Goal: Task Accomplishment & Management: Use online tool/utility

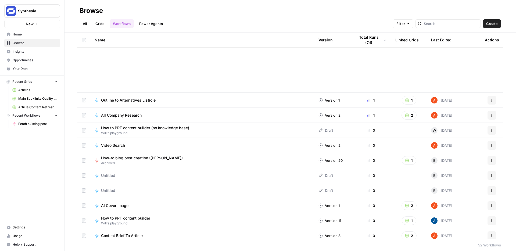
scroll to position [162, 0]
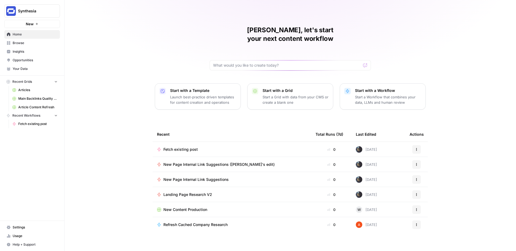
click at [274, 113] on div "[PERSON_NAME], let's start your next content workflow Start with a Template Lau…" at bounding box center [291, 128] width 452 height 256
click at [190, 147] on span "Fetch existing post" at bounding box center [180, 149] width 34 height 5
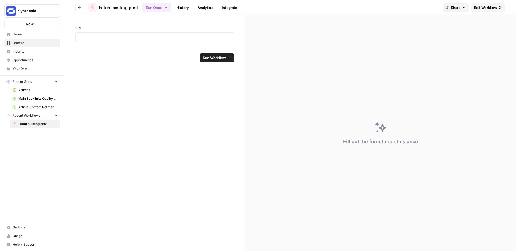
click at [483, 7] on span "Edit Workflow" at bounding box center [485, 7] width 23 height 5
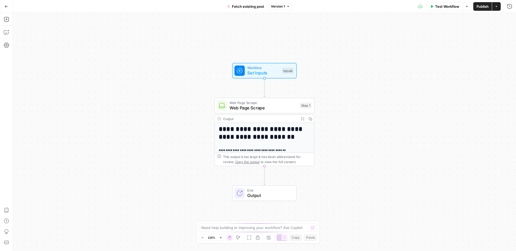
click at [245, 6] on span "Fetch existing post" at bounding box center [248, 6] width 32 height 5
click at [242, 6] on span "Fetch existing post" at bounding box center [248, 6] width 32 height 5
click at [30, 41] on input "Fetch existing post" at bounding box center [63, 40] width 89 height 5
click at [8, 5] on icon "button" at bounding box center [7, 7] width 4 height 4
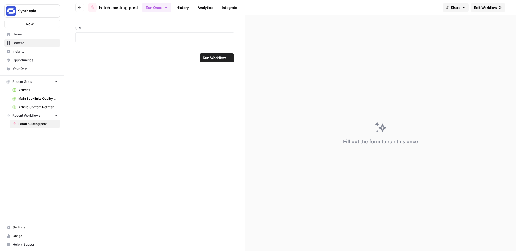
click at [82, 7] on button "Go back" at bounding box center [79, 7] width 9 height 9
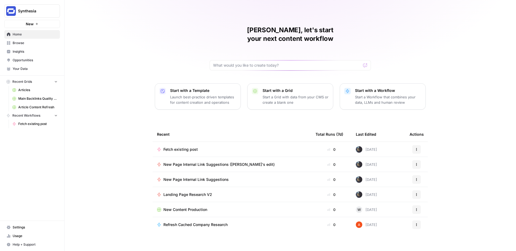
click at [370, 88] on p "Start with a Workflow" at bounding box center [388, 90] width 66 height 5
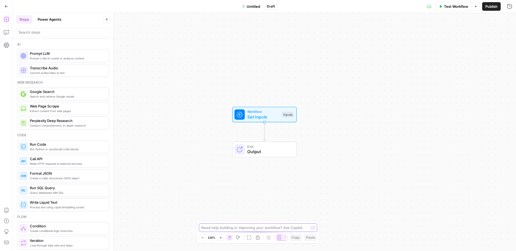
click at [225, 228] on textarea at bounding box center [255, 227] width 108 height 5
type textarea "I want to take a markdown"
click at [4, 7] on button "Go Back" at bounding box center [7, 7] width 10 height 10
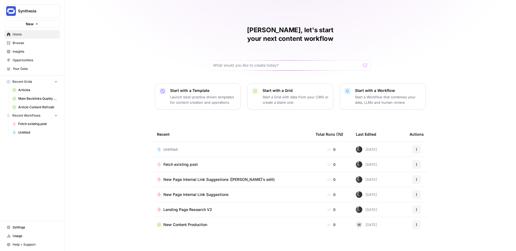
click at [182, 162] on span "Fetch existing post" at bounding box center [180, 164] width 34 height 5
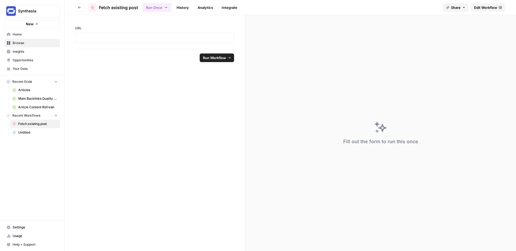
click at [80, 10] on button "Go back" at bounding box center [79, 7] width 9 height 9
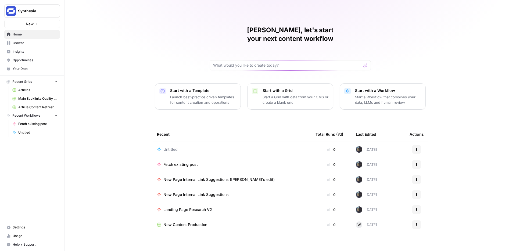
click at [178, 162] on span "Fetch existing post" at bounding box center [180, 164] width 34 height 5
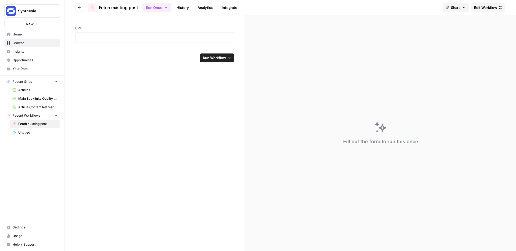
click at [482, 7] on span "Edit Workflow" at bounding box center [485, 7] width 23 height 5
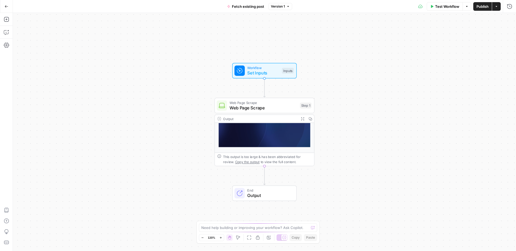
scroll to position [89, 0]
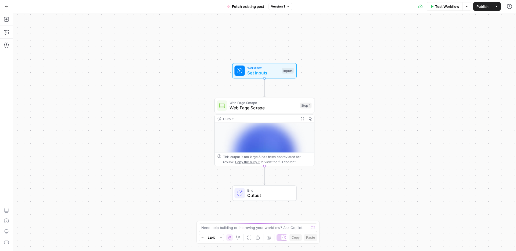
click at [261, 193] on span "Output" at bounding box center [269, 195] width 44 height 6
click at [6, 10] on button "Go Back" at bounding box center [7, 7] width 10 height 10
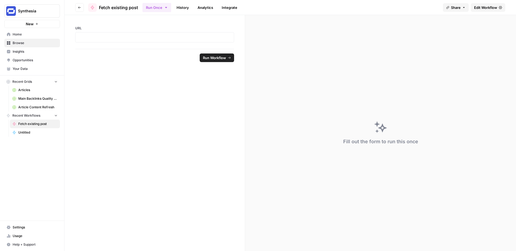
click at [79, 6] on icon "button" at bounding box center [79, 7] width 3 height 2
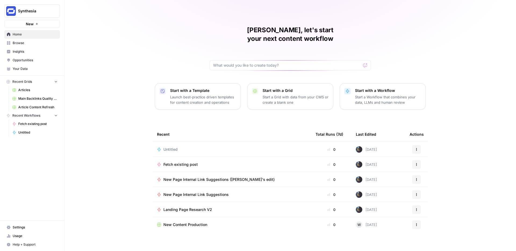
click at [182, 147] on div "Untitled" at bounding box center [232, 149] width 150 height 5
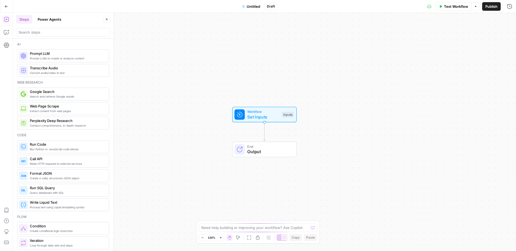
click at [252, 8] on span "Untitled" at bounding box center [253, 6] width 13 height 5
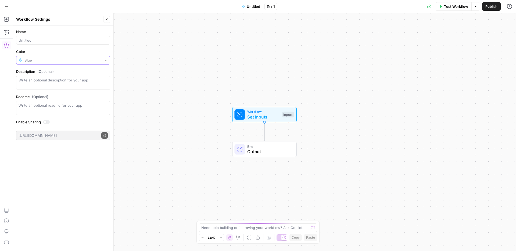
click at [52, 59] on input "Color" at bounding box center [62, 60] width 77 height 5
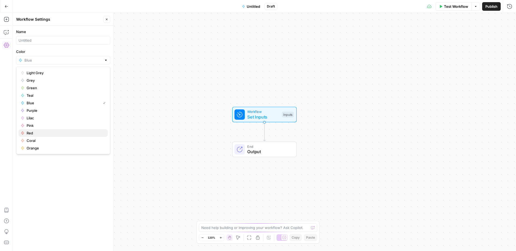
click at [27, 131] on span "Red" at bounding box center [65, 132] width 77 height 5
type input "Red"
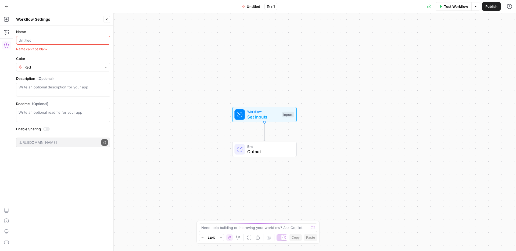
click at [34, 40] on input "Name" at bounding box center [63, 40] width 89 height 5
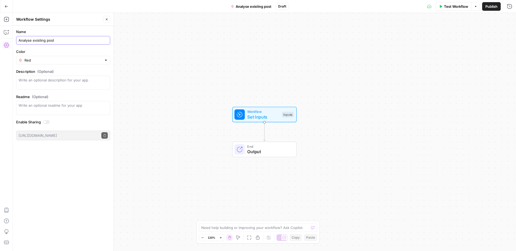
type input "Analyse existing post"
click at [8, 7] on button "Go Back" at bounding box center [7, 7] width 10 height 10
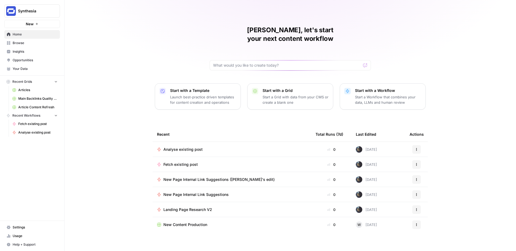
click at [195, 147] on span "Analyse existing post" at bounding box center [182, 149] width 39 height 5
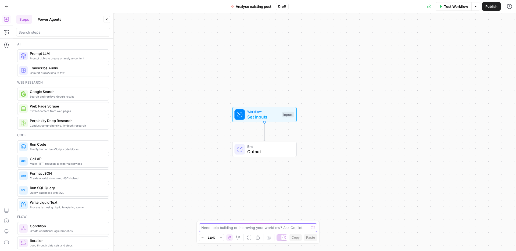
click at [245, 227] on textarea at bounding box center [255, 227] width 108 height 5
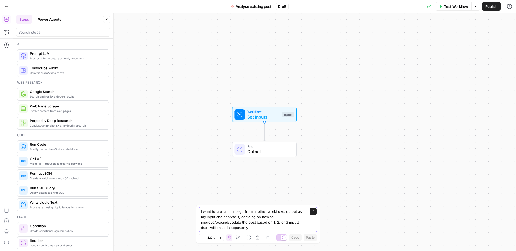
click at [300, 223] on textarea "I want to take a html page from another workflows output as my input and analys…" at bounding box center [252, 220] width 103 height 22
type textarea "I want to take a html page from another workflows output as my input and analys…"
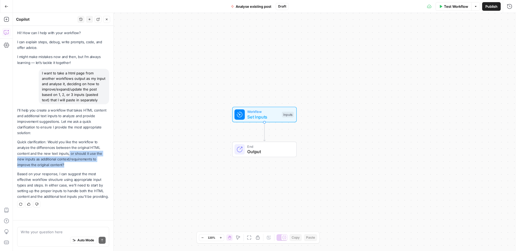
drag, startPoint x: 62, startPoint y: 164, endPoint x: 68, endPoint y: 153, distance: 12.0
click at [68, 153] on p "Quick clarification: Would you like the workflow to analyze the differences bet…" at bounding box center [63, 153] width 92 height 28
click at [81, 154] on p "Quick clarification: Would you like the workflow to analyze the differences bet…" at bounding box center [63, 153] width 92 height 28
drag, startPoint x: 86, startPoint y: 153, endPoint x: 93, endPoint y: 163, distance: 12.4
click at [93, 163] on p "Quick clarification: Would you like the workflow to analyze the differences bet…" at bounding box center [63, 153] width 92 height 28
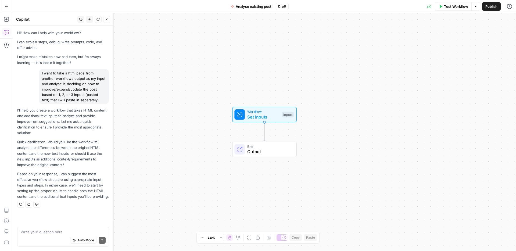
click at [93, 153] on p "Quick clarification: Would you like the workflow to analyze the differences bet…" at bounding box center [63, 153] width 92 height 28
drag, startPoint x: 88, startPoint y: 153, endPoint x: 92, endPoint y: 163, distance: 10.1
click at [92, 163] on p "Quick clarification: Would you like the workflow to analyze the differences bet…" at bounding box center [63, 153] width 92 height 28
copy p "use the new inputs as additional context/requirements to improve the original c…"
click at [49, 234] on textarea at bounding box center [63, 231] width 85 height 5
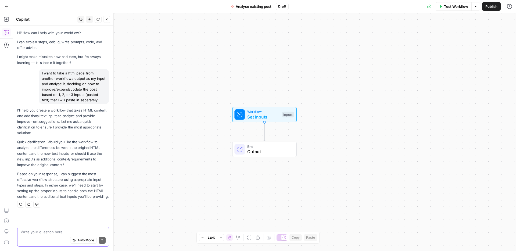
paste textarea "use the new inputs as additional context/requirements to improve the original c…"
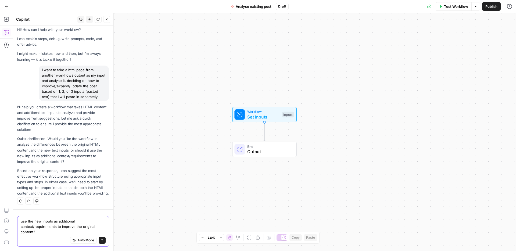
scroll to position [14, 0]
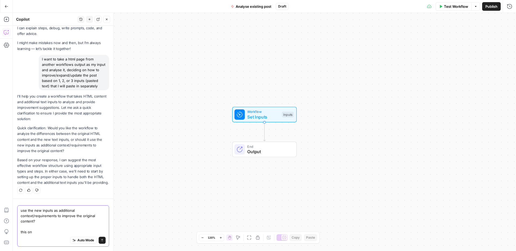
type textarea "use the new inputs as additional context/requirements to improve the original c…"
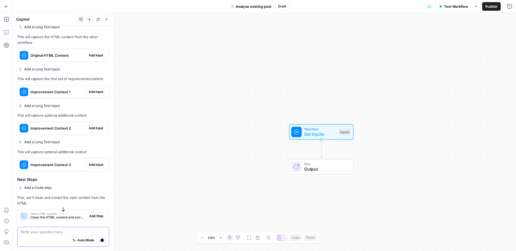
scroll to position [264, 0]
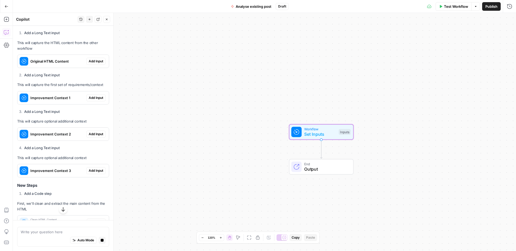
click at [96, 63] on span "Add Input" at bounding box center [96, 61] width 15 height 5
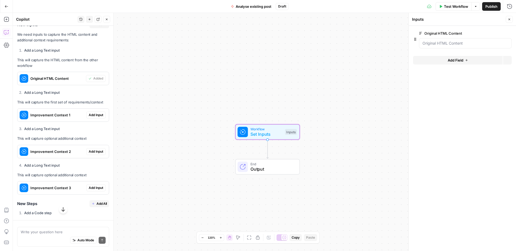
scroll to position [283, 0]
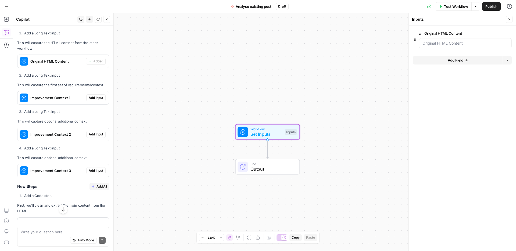
click at [93, 98] on span "Add Input" at bounding box center [96, 97] width 15 height 5
click at [96, 135] on span "Add Input" at bounding box center [96, 134] width 15 height 5
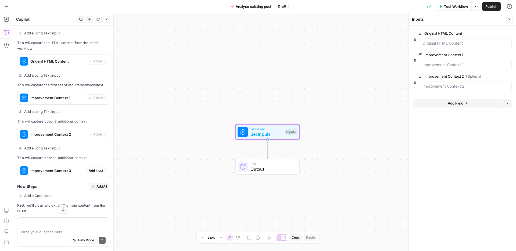
click at [94, 171] on span "Add Input" at bounding box center [96, 170] width 15 height 5
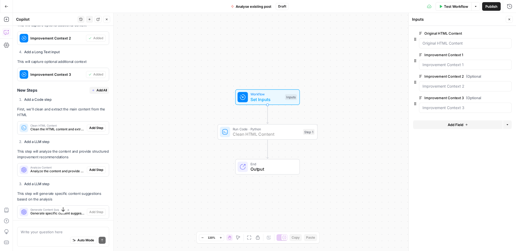
scroll to position [380, 0]
click at [92, 129] on span "Add Step" at bounding box center [96, 127] width 14 height 5
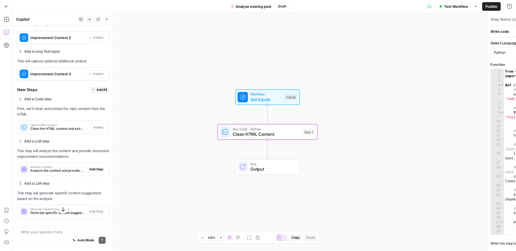
type textarea "Clean HTML Content"
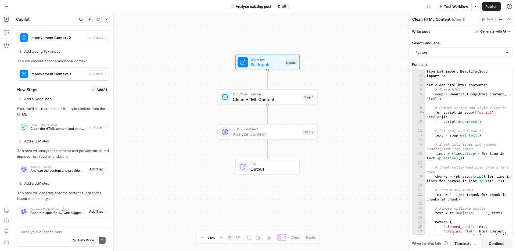
click at [93, 169] on span "Add Step" at bounding box center [96, 169] width 14 height 5
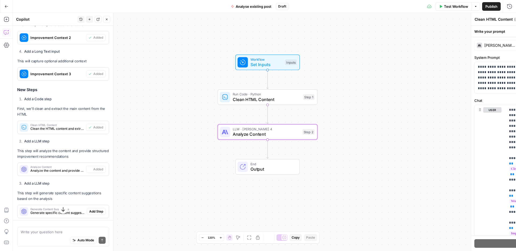
type textarea "Analyze Content"
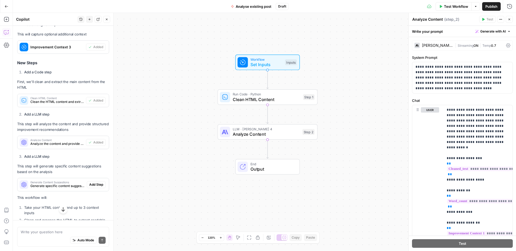
scroll to position [407, 0]
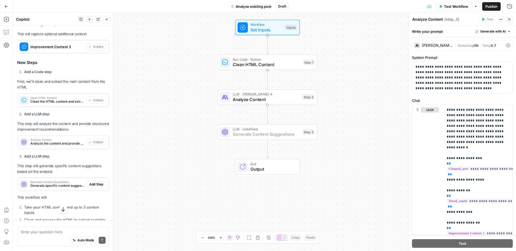
click at [93, 184] on span "Add Step" at bounding box center [96, 184] width 14 height 5
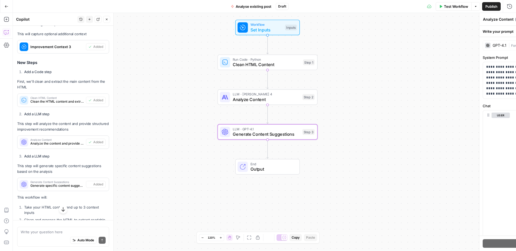
type textarea "Generate Content Suggestions"
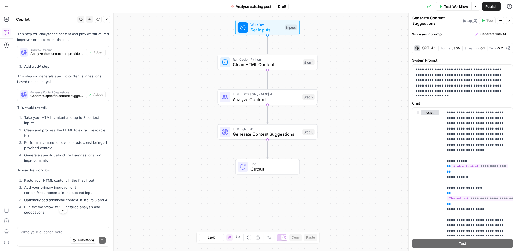
scroll to position [526, 0]
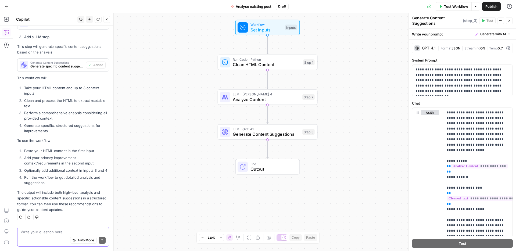
click at [51, 234] on textarea at bounding box center [63, 231] width 85 height 5
click at [491, 6] on span "Publish" at bounding box center [491, 6] width 12 height 5
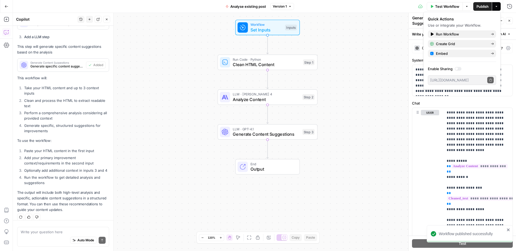
click at [481, 8] on span "Publish" at bounding box center [483, 6] width 12 height 5
click at [445, 45] on span "Create Grid" at bounding box center [461, 43] width 51 height 5
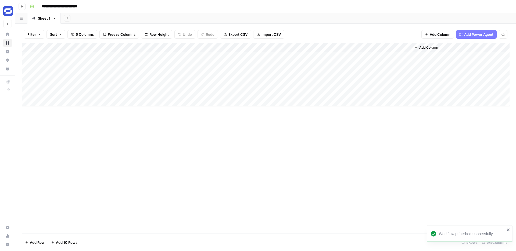
click at [74, 7] on input "**********" at bounding box center [66, 6] width 53 height 9
type input "**********"
click at [107, 6] on div "**********" at bounding box center [269, 6] width 483 height 9
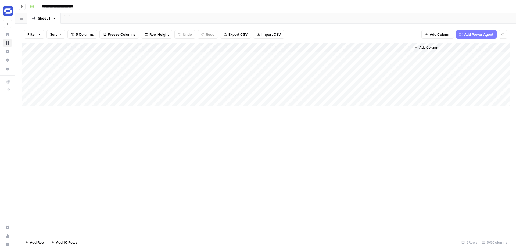
click at [346, 46] on div "Add Column" at bounding box center [266, 74] width 488 height 63
click at [399, 27] on div "Filter Sort 5 Columns Freeze Columns Row Height Undo Redo Export CSV Import CSV…" at bounding box center [266, 34] width 488 height 17
click at [428, 31] on button "Add Column" at bounding box center [437, 34] width 33 height 9
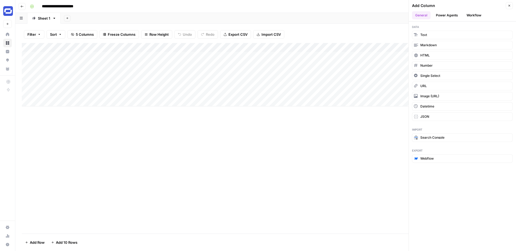
click at [470, 14] on button "Workflow" at bounding box center [473, 15] width 21 height 8
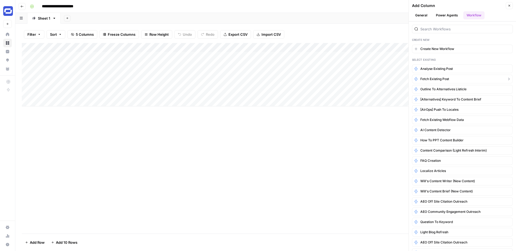
click at [434, 78] on span "Fetch existing post" at bounding box center [434, 79] width 29 height 5
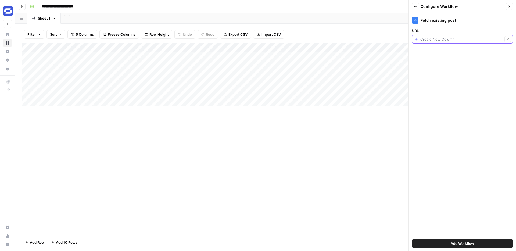
click at [445, 39] on input "URL" at bounding box center [461, 39] width 83 height 5
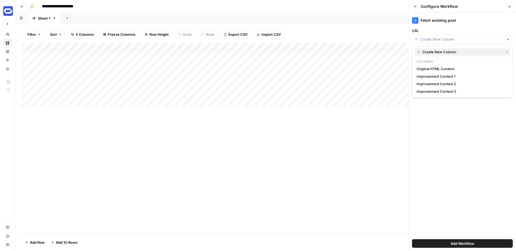
click at [436, 51] on span "Create New Column" at bounding box center [461, 51] width 79 height 5
type input "Create New Column"
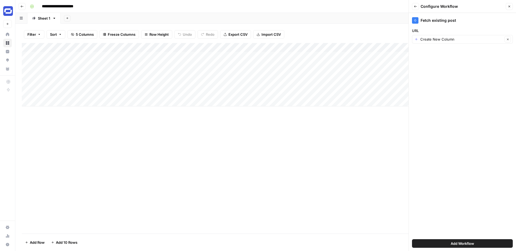
click at [464, 246] on button "Add Workflow" at bounding box center [462, 243] width 101 height 9
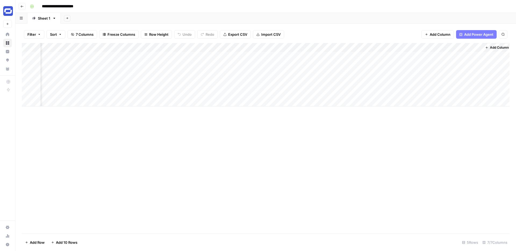
scroll to position [0, 66]
drag, startPoint x: 450, startPoint y: 45, endPoint x: 44, endPoint y: 63, distance: 406.5
click at [44, 63] on div "Add Column" at bounding box center [266, 74] width 488 height 63
click at [435, 49] on div "Add Column" at bounding box center [266, 74] width 488 height 63
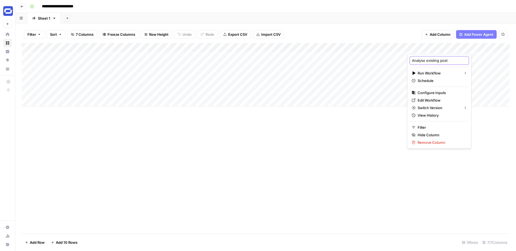
click at [427, 61] on input "Analyse existing post" at bounding box center [439, 60] width 55 height 5
click at [446, 58] on input "Analyse existing post" at bounding box center [439, 60] width 55 height 5
type input "Analyse existing post"
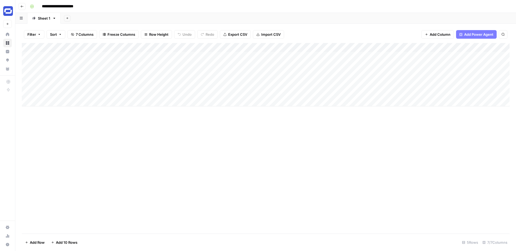
click at [433, 47] on div "Add Column" at bounding box center [266, 74] width 488 height 63
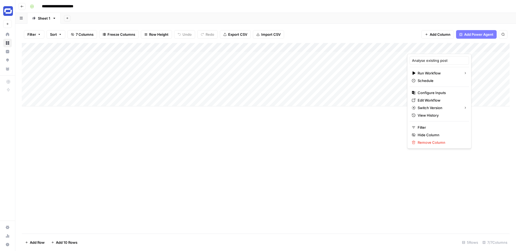
click at [433, 47] on div at bounding box center [437, 48] width 61 height 11
click at [427, 64] on div "Analyse existing post" at bounding box center [439, 60] width 59 height 9
click at [428, 62] on input "Analyse existing post" at bounding box center [439, 60] width 55 height 5
type input "Suggest improvements"
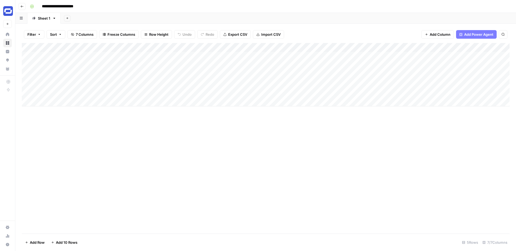
scroll to position [0, 31]
click at [418, 49] on div "Add Column" at bounding box center [266, 74] width 488 height 63
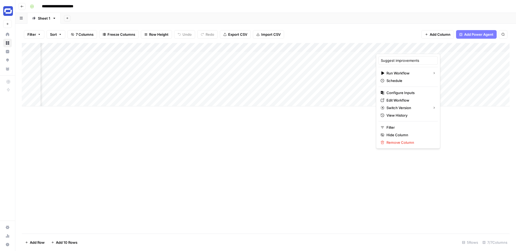
click at [404, 168] on div "Add Column" at bounding box center [266, 138] width 488 height 191
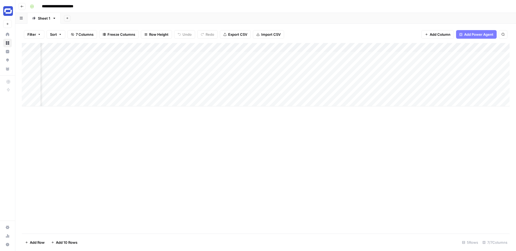
scroll to position [0, 0]
click at [63, 56] on div "Add Column" at bounding box center [266, 74] width 488 height 63
click at [442, 37] on button "Add Column" at bounding box center [437, 34] width 33 height 9
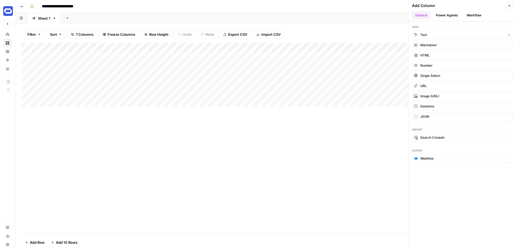
click at [423, 32] on button "Text" at bounding box center [462, 35] width 101 height 9
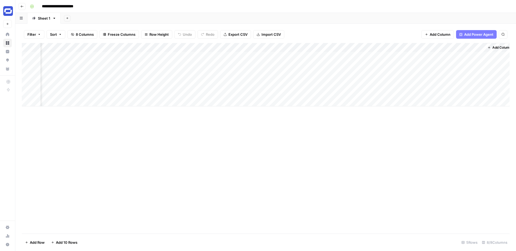
scroll to position [0, 146]
drag, startPoint x: 418, startPoint y: 47, endPoint x: 433, endPoint y: 51, distance: 15.4
click at [433, 51] on div "Add Column" at bounding box center [266, 74] width 488 height 63
drag, startPoint x: 371, startPoint y: 50, endPoint x: 47, endPoint y: 54, distance: 323.6
click at [47, 54] on div "Add Column" at bounding box center [266, 74] width 488 height 63
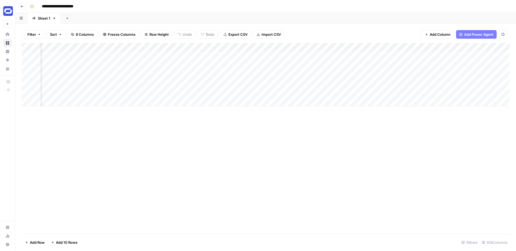
scroll to position [0, 0]
drag, startPoint x: 189, startPoint y: 45, endPoint x: 78, endPoint y: 51, distance: 110.6
click at [78, 51] on div "Add Column" at bounding box center [266, 74] width 488 height 63
click at [475, 46] on div "Add Column" at bounding box center [266, 74] width 488 height 63
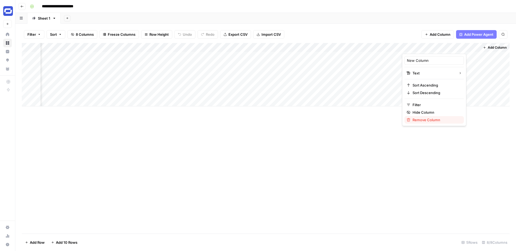
click at [424, 120] on span "Remove Column" at bounding box center [436, 119] width 47 height 5
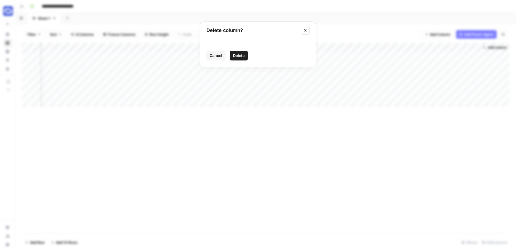
click at [239, 56] on span "Delete" at bounding box center [239, 55] width 12 height 5
click at [69, 57] on div "Add Column" at bounding box center [266, 74] width 488 height 63
click at [68, 57] on div "Add Column" at bounding box center [266, 74] width 488 height 63
type textarea "**********"
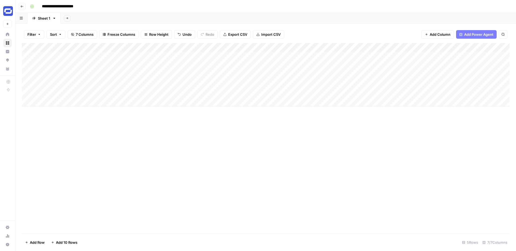
click at [147, 56] on div "Add Column" at bounding box center [266, 74] width 488 height 63
click at [208, 57] on div "Add Column" at bounding box center [266, 74] width 488 height 63
click at [249, 45] on div "Add Column" at bounding box center [266, 74] width 488 height 63
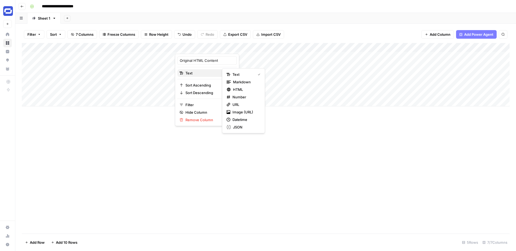
click at [208, 73] on span "Text" at bounding box center [206, 72] width 42 height 5
click at [275, 158] on div "Add Column" at bounding box center [266, 138] width 488 height 191
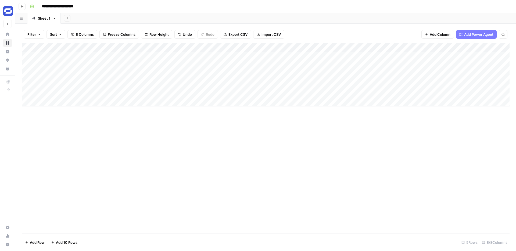
click at [264, 58] on div "Add Column" at bounding box center [266, 74] width 488 height 63
click at [201, 58] on div "Add Column" at bounding box center [266, 74] width 488 height 63
click at [232, 57] on div "Add Column" at bounding box center [266, 74] width 488 height 63
click at [248, 48] on div "Add Column" at bounding box center [266, 74] width 488 height 63
click at [248, 48] on div at bounding box center [262, 48] width 78 height 11
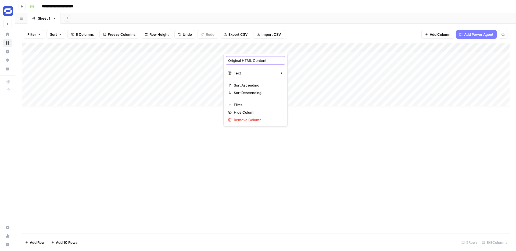
click at [245, 61] on input "Original HTML Content" at bounding box center [255, 60] width 55 height 5
click at [200, 50] on div "Add Column" at bounding box center [266, 74] width 488 height 63
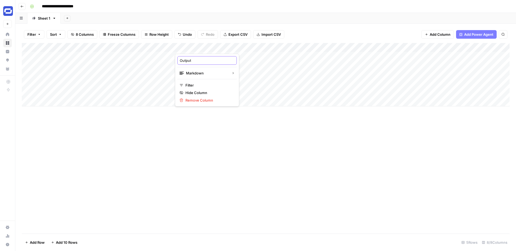
click at [195, 58] on input "Output" at bounding box center [207, 60] width 55 height 5
paste input "riginal HTML Conten"
type input "Original HTML Content"
click at [238, 109] on div "Add Column" at bounding box center [266, 138] width 488 height 191
click at [296, 45] on div "Add Column" at bounding box center [266, 74] width 488 height 63
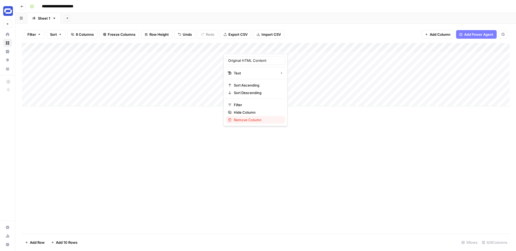
click at [250, 119] on span "Remove Column" at bounding box center [257, 119] width 47 height 5
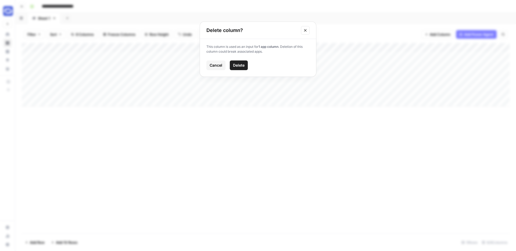
click at [216, 65] on span "Cancel" at bounding box center [216, 65] width 13 height 5
click at [296, 46] on div "Add Column" at bounding box center [266, 74] width 488 height 63
click at [285, 137] on div "Add Column" at bounding box center [266, 138] width 488 height 191
click at [475, 47] on div "Add Column" at bounding box center [266, 74] width 488 height 63
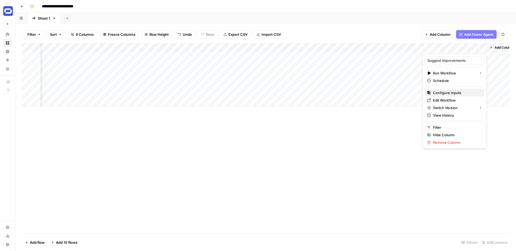
click at [436, 94] on span "Configure Inputs" at bounding box center [456, 92] width 47 height 5
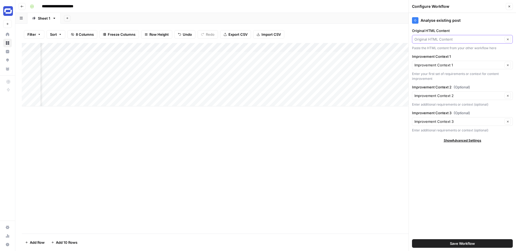
click at [445, 39] on input "Original HTML Content" at bounding box center [458, 39] width 88 height 5
type input "Original HTML Content"
drag, startPoint x: 154, startPoint y: 46, endPoint x: 189, endPoint y: 47, distance: 34.7
click at [189, 47] on div "Add Column" at bounding box center [266, 74] width 488 height 63
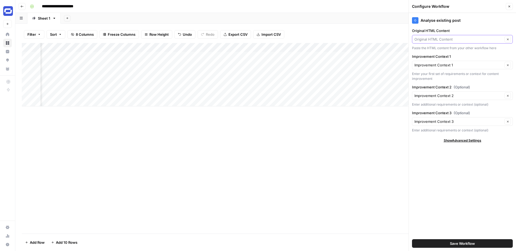
click at [449, 40] on input "Original HTML Content" at bounding box center [458, 39] width 88 height 5
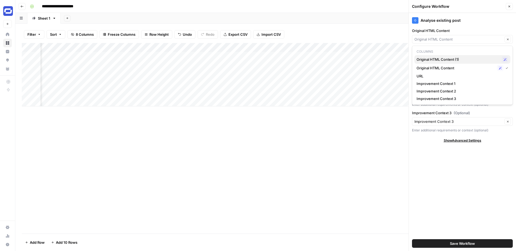
click at [479, 62] on span "Original HTML Content (1)" at bounding box center [458, 59] width 83 height 5
type input "Original HTML Content (1)"
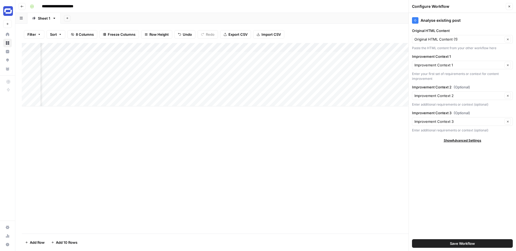
click at [262, 47] on div "Add Column" at bounding box center [266, 74] width 488 height 63
click at [214, 119] on span "Remove Column" at bounding box center [222, 119] width 47 height 5
click at [373, 169] on div "Delete column? This column is used as an input for 1 app column . Deletion of t…" at bounding box center [258, 125] width 516 height 251
click at [456, 243] on span "Save Workflow" at bounding box center [462, 243] width 25 height 5
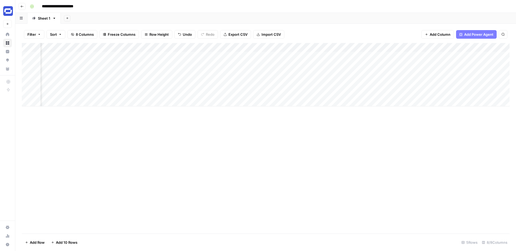
click at [263, 46] on div "Add Column" at bounding box center [266, 74] width 488 height 63
click at [208, 119] on span "Remove Column" at bounding box center [222, 119] width 47 height 5
click at [243, 55] on span "Delete" at bounding box center [239, 55] width 12 height 5
click at [158, 46] on div "Add Column" at bounding box center [266, 74] width 488 height 63
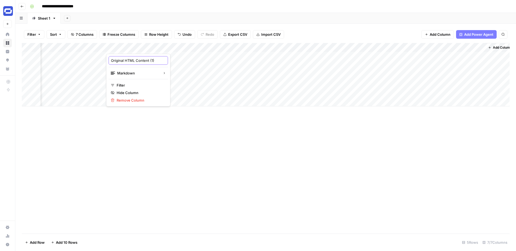
drag, startPoint x: 146, startPoint y: 59, endPoint x: 159, endPoint y: 60, distance: 13.2
click at [159, 60] on body "**********" at bounding box center [258, 125] width 516 height 251
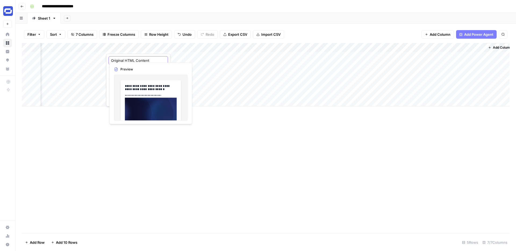
scroll to position [0, 0]
type input "Original HTML Content"
click at [232, 130] on div "Add Column" at bounding box center [266, 138] width 488 height 191
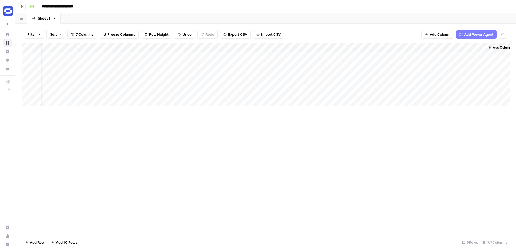
click at [223, 46] on div "Add Column" at bounding box center [266, 74] width 488 height 63
click at [212, 60] on input "Improvement Context 1" at bounding box center [221, 60] width 55 height 5
click at [218, 47] on div "Add Column" at bounding box center [266, 74] width 488 height 63
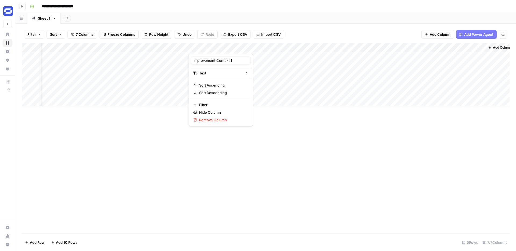
click at [218, 47] on div at bounding box center [228, 48] width 78 height 11
click at [209, 60] on input "Improvement Context 1" at bounding box center [221, 60] width 55 height 5
type input "Notion AI Context"
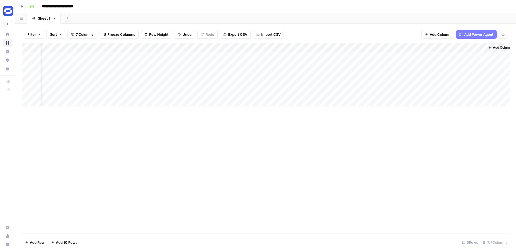
click at [284, 47] on div "Add Column" at bounding box center [266, 74] width 488 height 63
click at [284, 47] on div at bounding box center [305, 48] width 78 height 11
click at [282, 63] on input "Improvement Context 2" at bounding box center [298, 60] width 55 height 5
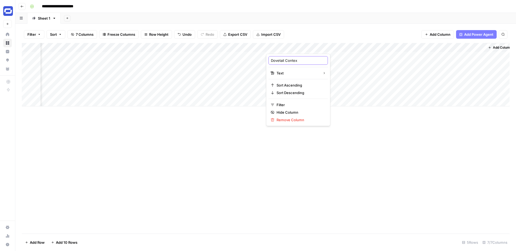
type input "Dovetail Context"
click at [368, 46] on div "Add Column" at bounding box center [266, 74] width 488 height 63
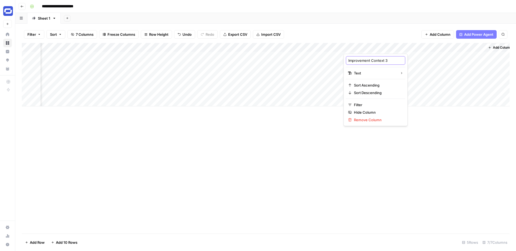
click at [364, 58] on input "Improvement Context 3" at bounding box center [375, 60] width 55 height 5
type input "Content Library Context"
click at [384, 21] on div "Add Sheet" at bounding box center [288, 18] width 455 height 11
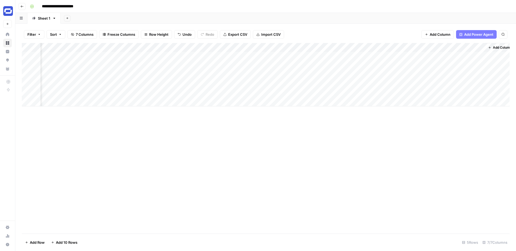
click at [212, 55] on div "Add Column" at bounding box center [266, 74] width 488 height 63
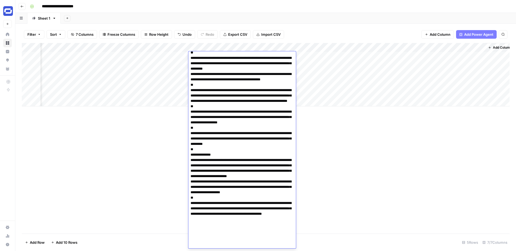
type textarea "**********"
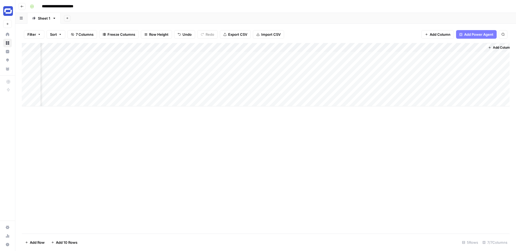
click at [346, 162] on div "Add Column" at bounding box center [266, 138] width 488 height 191
click at [448, 56] on div "Add Column" at bounding box center [266, 74] width 488 height 63
click at [469, 34] on span "Add Power Agent" at bounding box center [478, 34] width 29 height 5
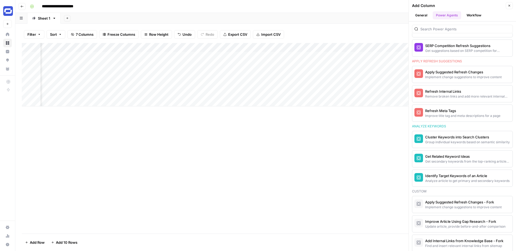
scroll to position [323, 0]
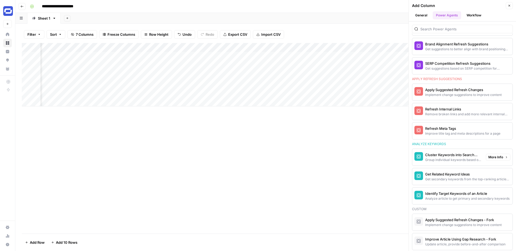
click at [500, 158] on span "More Info" at bounding box center [495, 157] width 15 height 5
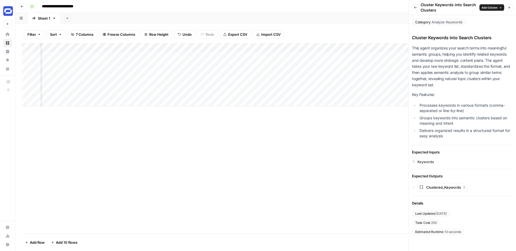
click at [414, 9] on icon "button" at bounding box center [415, 7] width 3 height 3
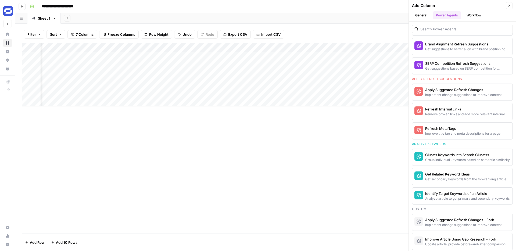
click at [511, 6] on button "Close" at bounding box center [509, 5] width 7 height 7
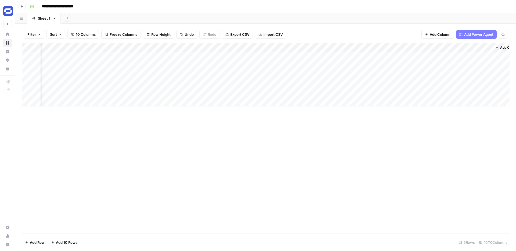
scroll to position [0, 219]
click at [426, 47] on div "Add Column" at bounding box center [266, 74] width 488 height 63
click at [443, 152] on div "Add Column" at bounding box center [266, 138] width 488 height 191
click at [469, 34] on span "Add Power Agent" at bounding box center [478, 34] width 29 height 5
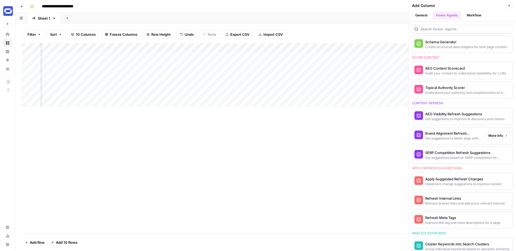
scroll to position [310, 0]
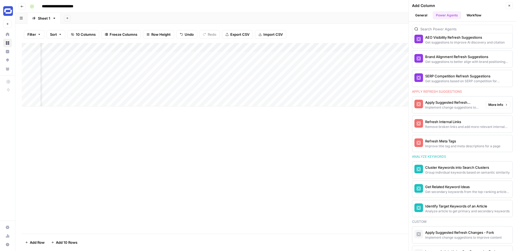
click at [490, 106] on span "More Info" at bounding box center [495, 104] width 15 height 5
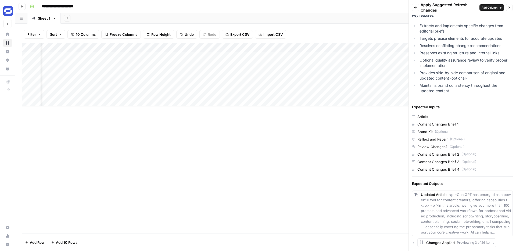
scroll to position [73, 0]
click at [416, 7] on icon "button" at bounding box center [415, 7] width 3 height 3
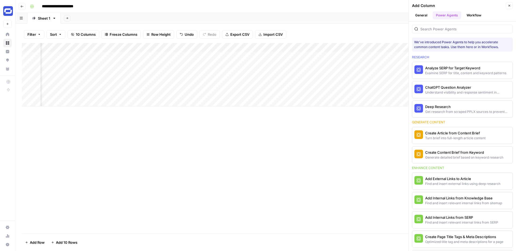
scroll to position [310, 0]
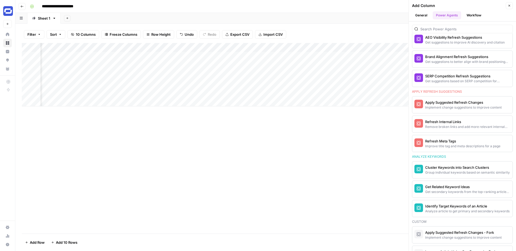
click at [393, 24] on div "Filter Sort 10 Columns Freeze Columns Row Height Undo Redo Export CSV Import CS…" at bounding box center [265, 137] width 501 height 227
click at [511, 4] on button "Close" at bounding box center [509, 5] width 7 height 7
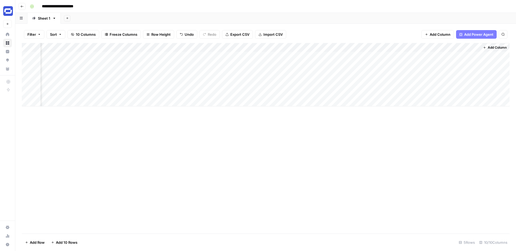
click at [470, 35] on span "Add Power Agent" at bounding box center [478, 34] width 29 height 5
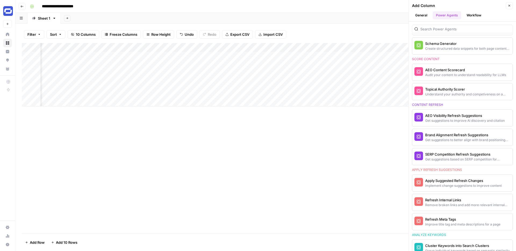
scroll to position [279, 0]
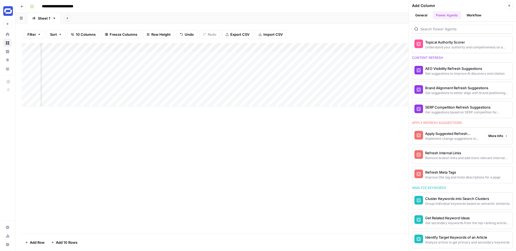
click at [463, 136] on div "Implement change suggestions to improve content" at bounding box center [453, 138] width 56 height 5
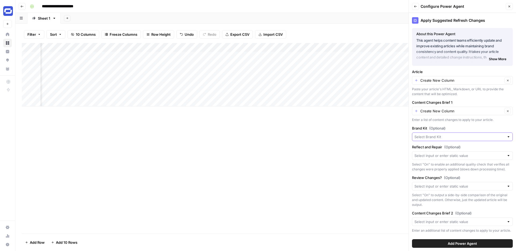
click at [473, 139] on input "Brand Kit (Optional)" at bounding box center [459, 136] width 90 height 5
click at [464, 148] on span "Synthesia" at bounding box center [461, 149] width 89 height 5
type input "Synthesia"
click at [458, 155] on input "Reflect and Repair (Optional)" at bounding box center [459, 155] width 90 height 5
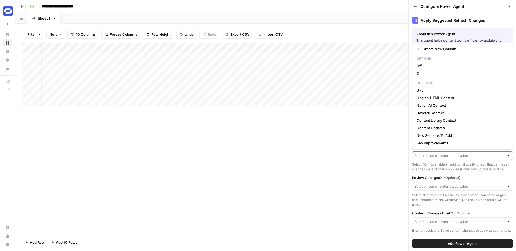
click at [458, 155] on input "Reflect and Repair (Optional)" at bounding box center [459, 155] width 90 height 5
click at [424, 73] on span "On" at bounding box center [461, 73] width 89 height 5
type input "On"
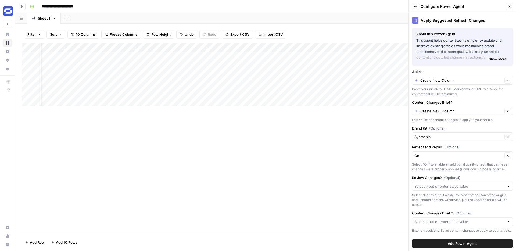
scroll to position [20, 0]
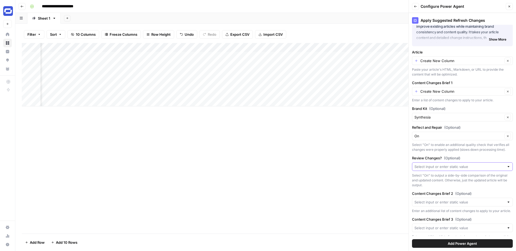
click at [460, 166] on input "Review Changes? (Optional)" at bounding box center [459, 166] width 90 height 5
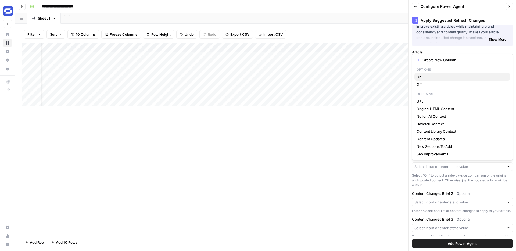
click at [431, 77] on span "On" at bounding box center [461, 76] width 89 height 5
type input "On"
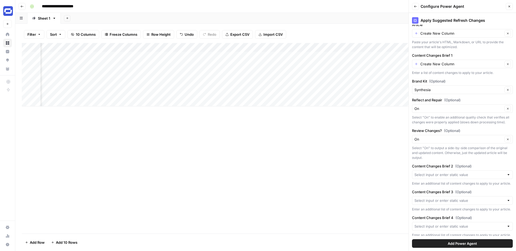
scroll to position [52, 0]
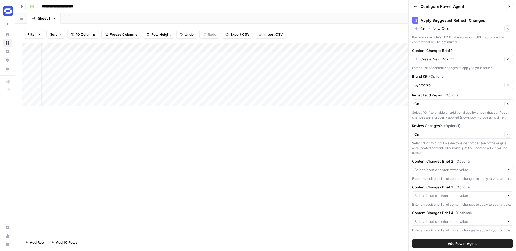
click at [460, 243] on span "Add Power Agent" at bounding box center [462, 243] width 29 height 5
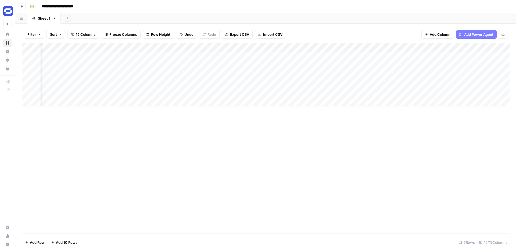
scroll to position [0, 490]
click at [474, 34] on span "Add Power Agent" at bounding box center [478, 34] width 29 height 5
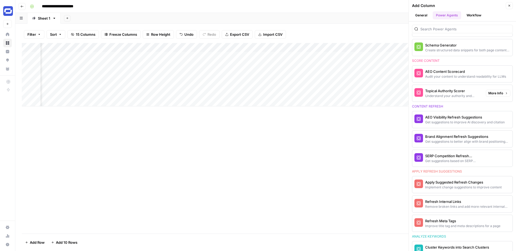
scroll to position [246, 0]
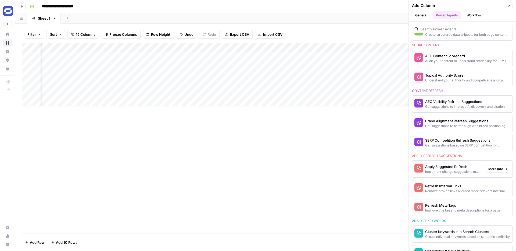
click at [494, 169] on span "More Info" at bounding box center [495, 169] width 15 height 5
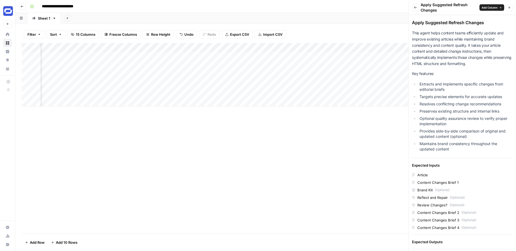
scroll to position [17, 0]
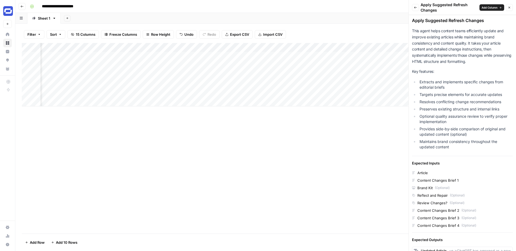
click at [443, 181] on div "Content Changes Brief 1" at bounding box center [437, 180] width 41 height 5
click at [418, 9] on button "Back" at bounding box center [415, 7] width 7 height 7
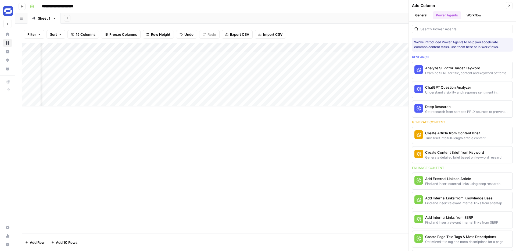
scroll to position [246, 0]
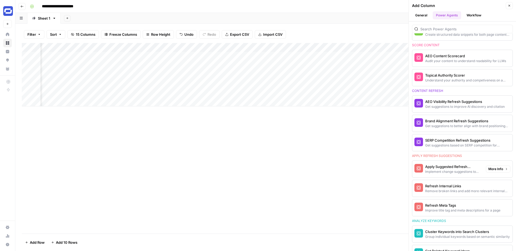
click at [452, 168] on div "Apply Suggested Refresh Changes" at bounding box center [453, 166] width 56 height 5
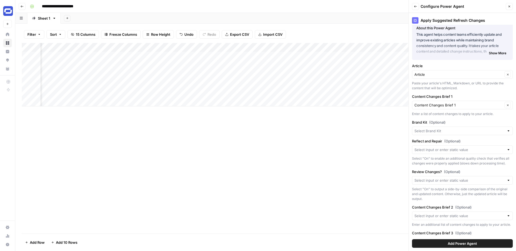
scroll to position [0, 0]
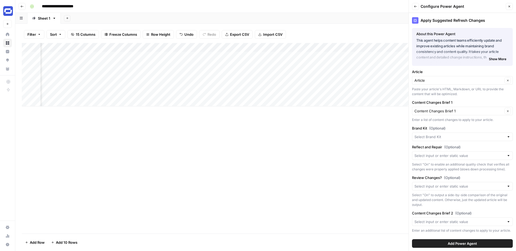
click at [417, 6] on button "Back" at bounding box center [415, 6] width 7 height 7
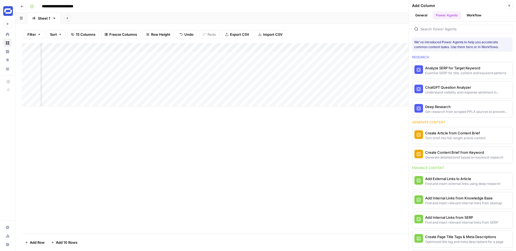
scroll to position [246, 0]
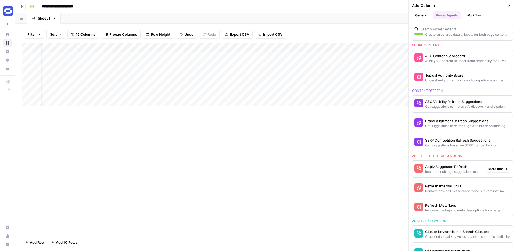
click at [492, 168] on span "More Info" at bounding box center [495, 169] width 15 height 5
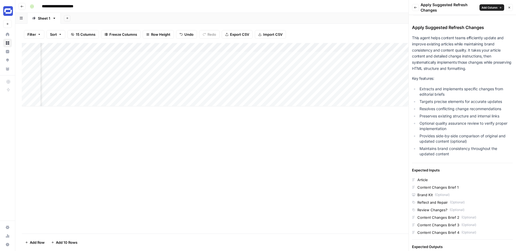
scroll to position [0, 0]
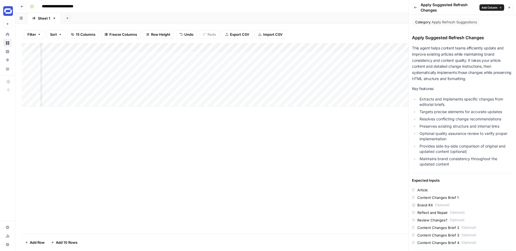
click at [415, 7] on icon "button" at bounding box center [415, 7] width 3 height 3
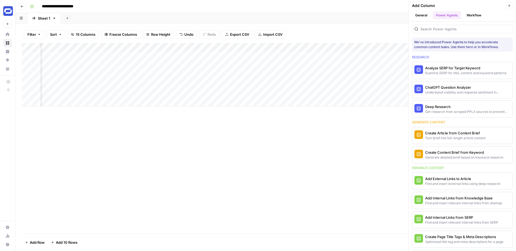
scroll to position [246, 0]
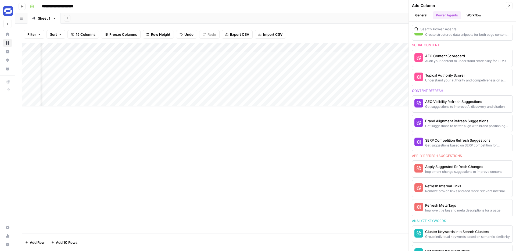
click at [509, 4] on icon "button" at bounding box center [509, 5] width 3 height 3
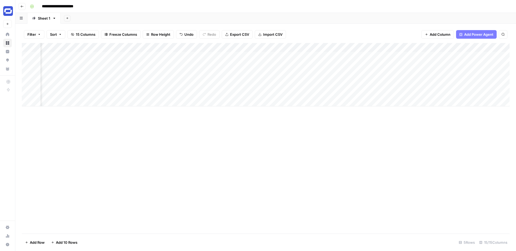
scroll to position [0, 472]
click at [456, 48] on div "Add Column" at bounding box center [266, 74] width 488 height 63
click at [402, 93] on span "Configure Inputs" at bounding box center [415, 92] width 47 height 5
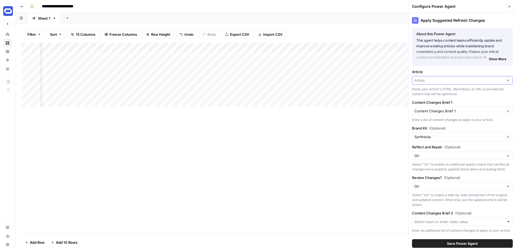
click at [451, 82] on input "Article" at bounding box center [458, 80] width 88 height 5
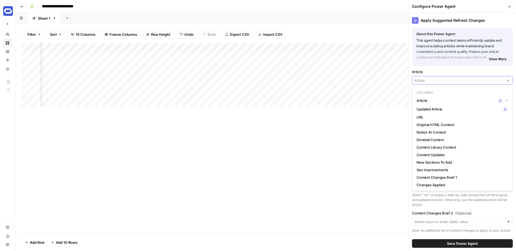
click at [453, 79] on input "Article" at bounding box center [458, 80] width 88 height 5
click at [438, 124] on span "Original HTML Content" at bounding box center [461, 124] width 89 height 5
type input "Original HTML Content"
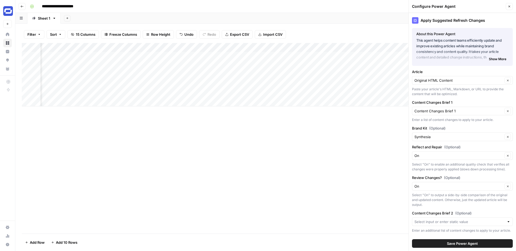
click at [456, 243] on span "Save Power Agent" at bounding box center [462, 243] width 31 height 5
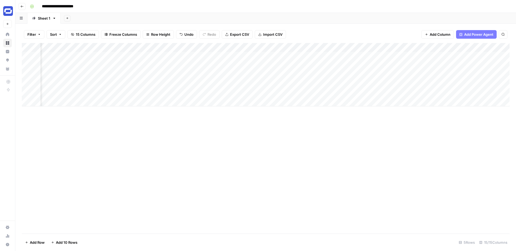
click at [299, 46] on div "Add Column" at bounding box center [266, 74] width 488 height 63
click at [253, 119] on span "Remove Column" at bounding box center [261, 119] width 47 height 5
click at [248, 55] on div "Cancel Delete" at bounding box center [257, 56] width 103 height 10
click at [242, 55] on span "Delete" at bounding box center [239, 55] width 12 height 5
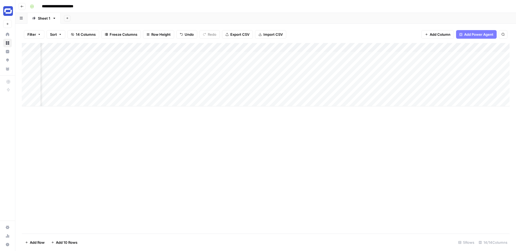
click at [132, 48] on div "Add Column" at bounding box center [266, 74] width 488 height 63
click at [170, 114] on div "Add Column" at bounding box center [266, 138] width 488 height 191
click at [301, 46] on div "Add Column" at bounding box center [266, 74] width 488 height 63
click at [218, 130] on div "Add Column" at bounding box center [266, 138] width 488 height 191
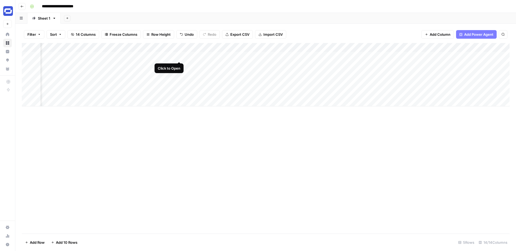
click at [179, 47] on div "Add Column" at bounding box center [266, 74] width 488 height 63
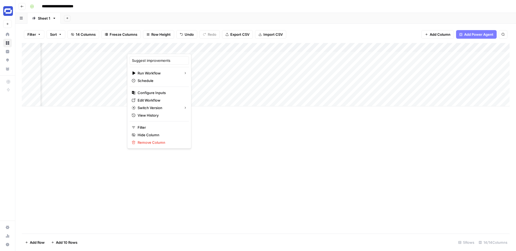
click at [235, 47] on div "Add Column" at bounding box center [266, 74] width 488 height 63
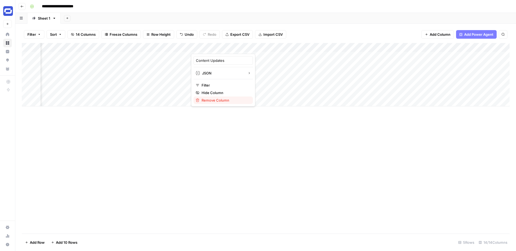
click at [211, 100] on span "Remove Column" at bounding box center [225, 100] width 47 height 5
click at [238, 56] on span "Delete" at bounding box center [239, 55] width 12 height 5
click at [234, 46] on div "Add Column" at bounding box center [266, 74] width 488 height 63
click at [211, 99] on span "Remove Column" at bounding box center [225, 100] width 47 height 5
click at [240, 54] on span "Delete" at bounding box center [239, 55] width 12 height 5
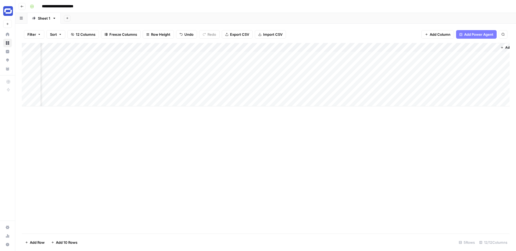
click at [235, 47] on div "Add Column" at bounding box center [266, 74] width 488 height 63
click at [213, 100] on span "Remove Column" at bounding box center [225, 100] width 47 height 5
click at [234, 53] on span "Delete" at bounding box center [239, 55] width 12 height 5
click at [211, 46] on div "Add Column" at bounding box center [266, 74] width 488 height 63
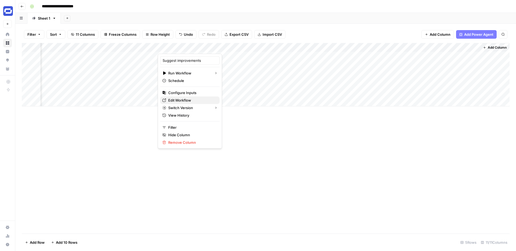
click at [177, 99] on span "Edit Workflow" at bounding box center [191, 100] width 47 height 5
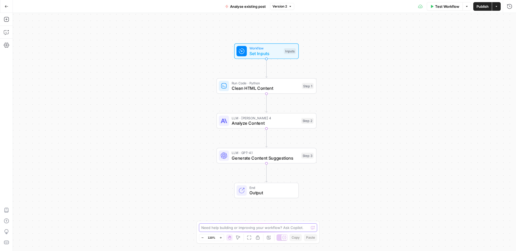
click at [238, 228] on textarea at bounding box center [255, 227] width 108 height 5
click at [239, 227] on textarea "I need the output to be content changes brief in text format" at bounding box center [252, 227] width 103 height 5
type textarea "I need the output to be a proposed content changes brief in text format"
click at [313, 222] on icon "submit" at bounding box center [312, 222] width 3 height 3
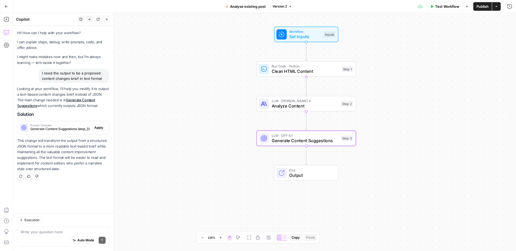
click at [99, 126] on span "Apply" at bounding box center [98, 127] width 9 height 5
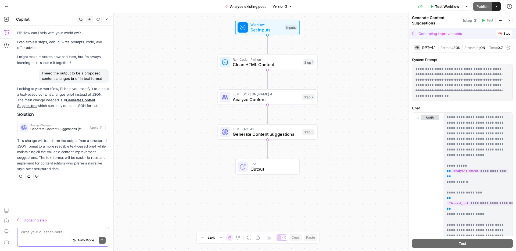
click at [62, 234] on textarea at bounding box center [63, 231] width 85 height 5
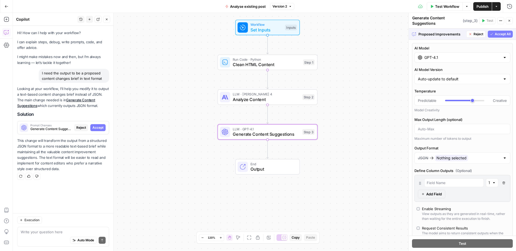
click at [101, 129] on span "Accept" at bounding box center [97, 127] width 11 height 5
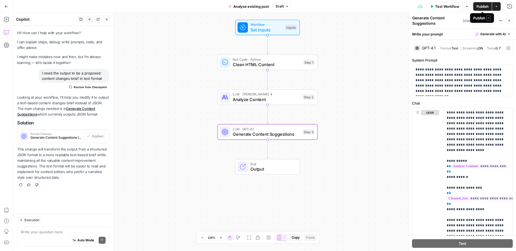
click at [482, 6] on span "Publish" at bounding box center [483, 6] width 12 height 5
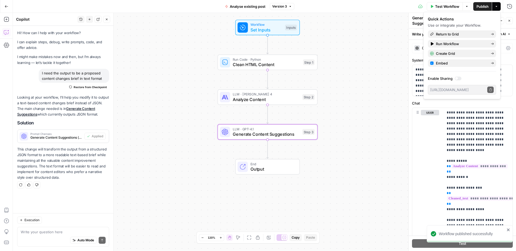
click at [7, 6] on icon "button" at bounding box center [7, 7] width 4 height 4
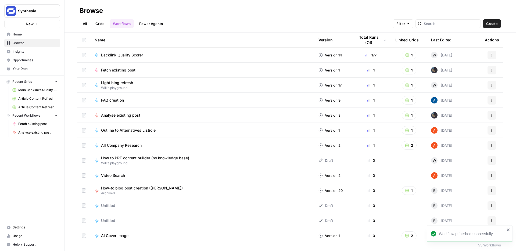
click at [102, 24] on link "Grids" at bounding box center [99, 23] width 15 height 9
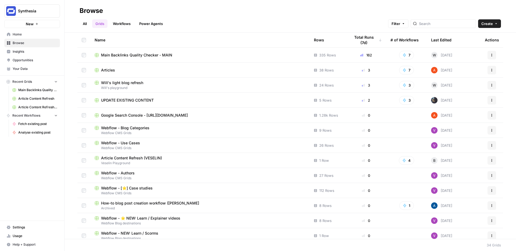
click at [141, 101] on span "UPDATE EXISTING CONTENT" at bounding box center [127, 100] width 53 height 5
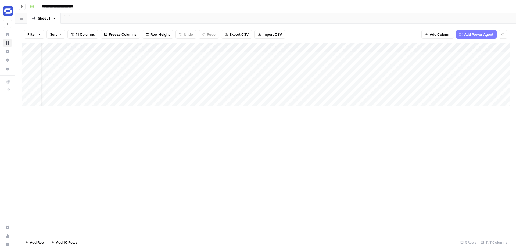
scroll to position [0, 179]
click at [338, 56] on div "Add Column" at bounding box center [266, 74] width 488 height 63
click at [370, 55] on div "Add Column" at bounding box center [266, 74] width 488 height 63
click at [238, 49] on div "Add Column" at bounding box center [266, 74] width 488 height 63
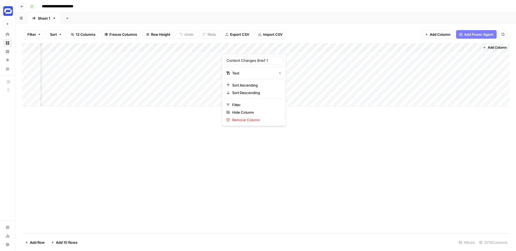
click at [238, 49] on div at bounding box center [261, 48] width 78 height 11
click at [239, 59] on input "Content Changes Brief 1" at bounding box center [254, 60] width 55 height 5
click at [192, 47] on div "Add Column" at bounding box center [266, 74] width 488 height 63
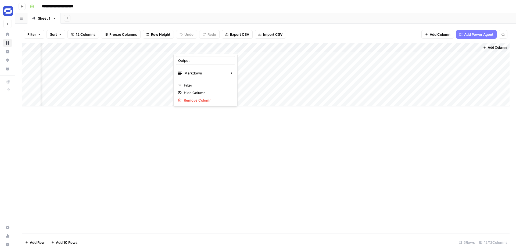
click at [192, 47] on div at bounding box center [197, 48] width 49 height 11
click at [189, 60] on input "Output" at bounding box center [205, 60] width 55 height 5
paste input "Content Changes Brief 1"
type input "Content Changes Brief 1"
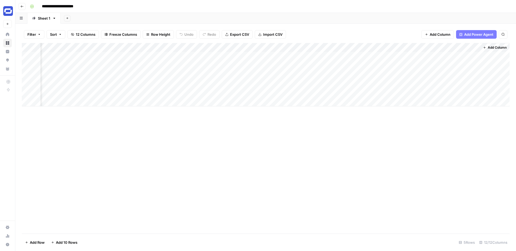
click at [295, 46] on div "Add Column" at bounding box center [266, 74] width 488 height 63
click at [240, 120] on span "Remove Column" at bounding box center [255, 119] width 47 height 5
click at [218, 65] on span "Cancel" at bounding box center [216, 65] width 13 height 5
click at [371, 47] on div "Add Column" at bounding box center [266, 74] width 488 height 63
click at [325, 92] on span "Configure Inputs" at bounding box center [333, 92] width 47 height 5
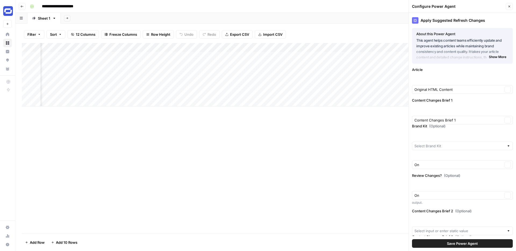
type input "Synthesia"
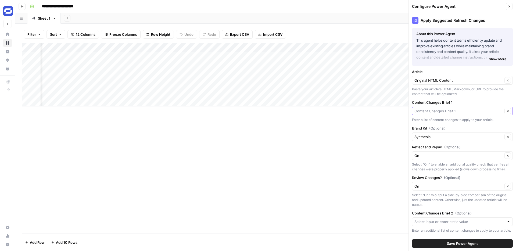
click at [443, 113] on input "Content Changes Brief 1" at bounding box center [458, 110] width 88 height 5
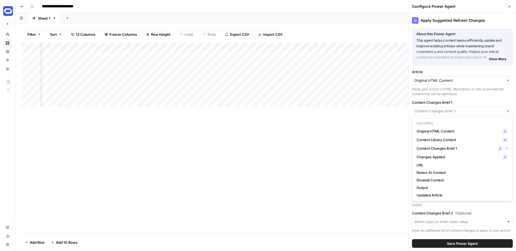
type input "Content Changes Brief 1"
click at [311, 154] on div "Add Column" at bounding box center [266, 138] width 488 height 191
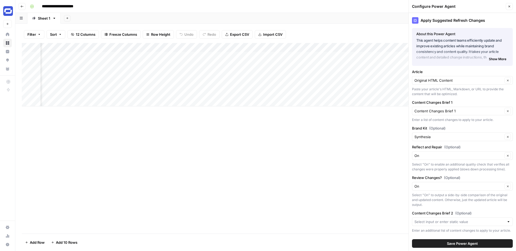
click at [255, 48] on div "Add Column" at bounding box center [266, 74] width 488 height 63
click at [195, 46] on div "Add Column" at bounding box center [266, 74] width 488 height 63
click at [195, 46] on div at bounding box center [197, 48] width 49 height 11
click at [196, 61] on input "Output" at bounding box center [205, 60] width 55 height 5
paste input "Content Changes Brief 1"
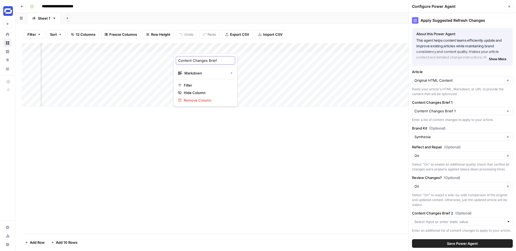
type input "Content Changes Brief"
click at [510, 6] on icon "button" at bounding box center [509, 6] width 3 height 3
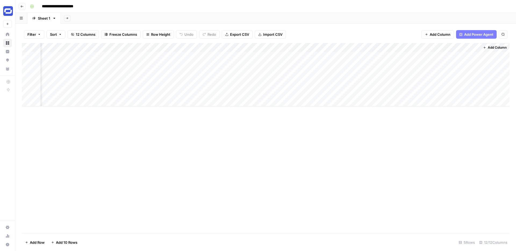
click at [372, 47] on div "Add Column" at bounding box center [266, 74] width 488 height 63
click at [324, 90] on span "Configure Inputs" at bounding box center [333, 92] width 47 height 5
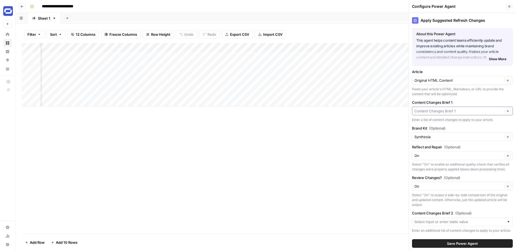
click at [446, 112] on input "Content Changes Brief 1" at bounding box center [458, 110] width 88 height 5
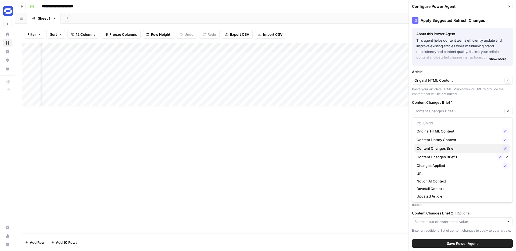
click at [447, 148] on span "Content Changes Brief" at bounding box center [458, 148] width 83 height 5
type input "Content Changes Brief"
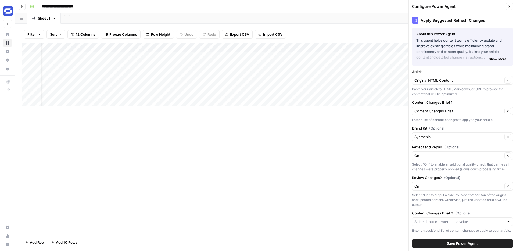
click at [460, 243] on span "Save Power Agent" at bounding box center [462, 243] width 31 height 5
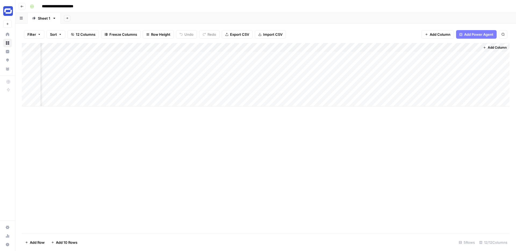
click at [294, 46] on div "Add Column" at bounding box center [266, 74] width 488 height 63
click at [240, 119] on span "Remove Column" at bounding box center [255, 119] width 47 height 5
click at [236, 54] on span "Delete" at bounding box center [239, 55] width 12 height 5
click at [342, 54] on div "Add Column" at bounding box center [266, 74] width 488 height 63
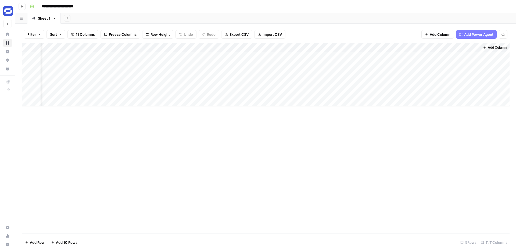
click at [370, 48] on div "Add Column" at bounding box center [266, 74] width 488 height 63
click at [323, 93] on span "Configure Inputs" at bounding box center [333, 92] width 47 height 5
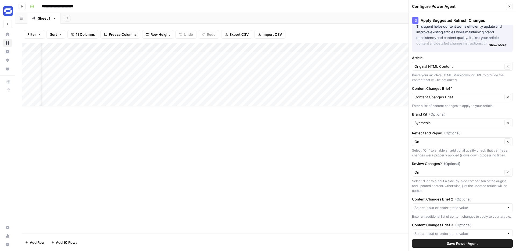
scroll to position [18, 0]
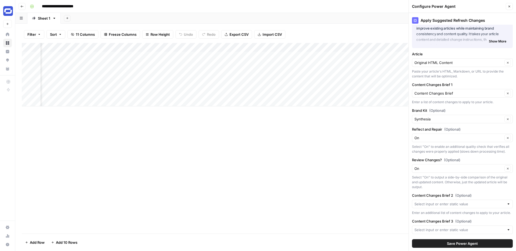
click at [508, 5] on icon "button" at bounding box center [509, 6] width 3 height 3
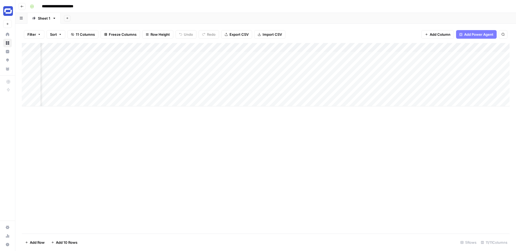
scroll to position [0, 147]
click at [361, 57] on div "Add Column" at bounding box center [266, 74] width 488 height 63
click at [425, 68] on div "Add Column" at bounding box center [266, 74] width 488 height 63
click at [424, 56] on div "Add Column" at bounding box center [266, 74] width 488 height 63
click at [450, 56] on div "Add Column" at bounding box center [266, 74] width 488 height 63
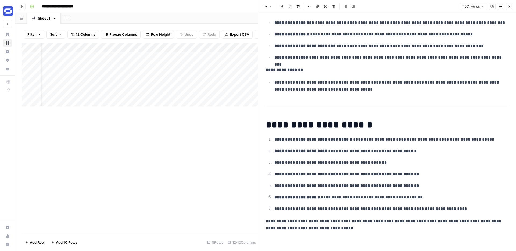
scroll to position [2795, 0]
click at [510, 7] on icon "button" at bounding box center [509, 6] width 3 height 3
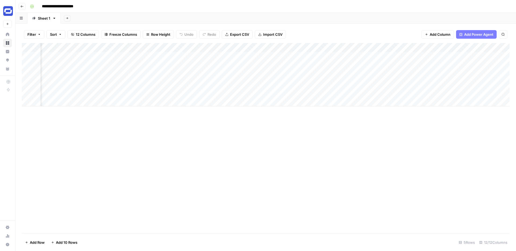
scroll to position [0, 351]
click at [375, 56] on div "Add Column" at bounding box center [266, 74] width 488 height 63
click at [508, 6] on icon "button" at bounding box center [509, 6] width 3 height 3
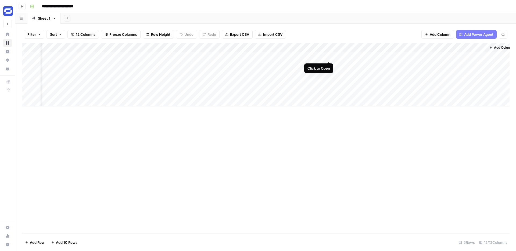
click at [329, 56] on div "Add Column" at bounding box center [266, 74] width 488 height 63
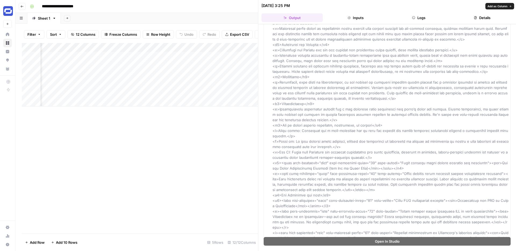
scroll to position [976, 0]
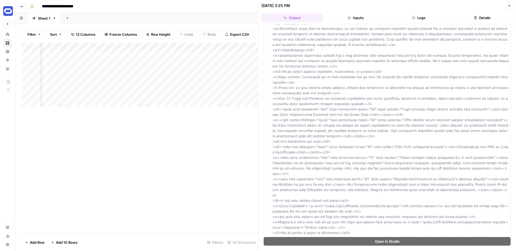
click at [247, 149] on div "Add Column" at bounding box center [140, 138] width 236 height 191
click at [508, 4] on icon "button" at bounding box center [509, 5] width 3 height 3
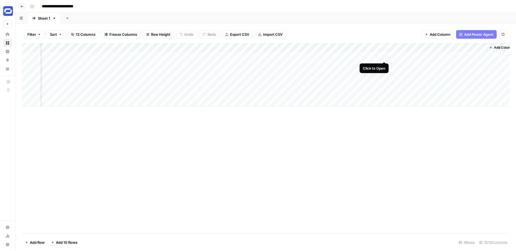
click at [384, 56] on div "Add Column" at bounding box center [266, 74] width 488 height 63
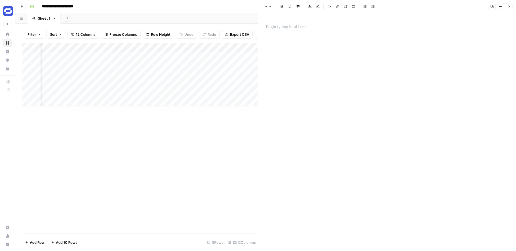
click at [508, 5] on icon "button" at bounding box center [509, 6] width 3 height 3
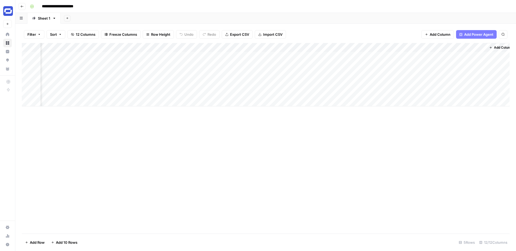
click at [329, 49] on div "Add Column" at bounding box center [266, 74] width 488 height 63
click at [363, 116] on div "Add Column" at bounding box center [266, 138] width 488 height 191
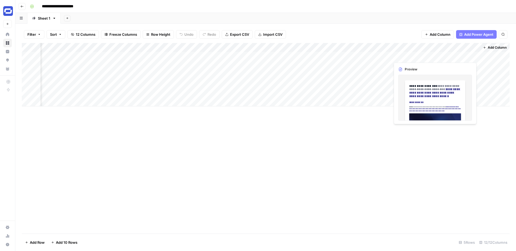
click at [457, 56] on div "Add Column" at bounding box center [266, 74] width 488 height 63
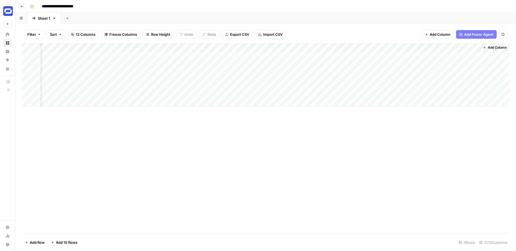
click at [475, 56] on div "Add Column" at bounding box center [266, 74] width 488 height 63
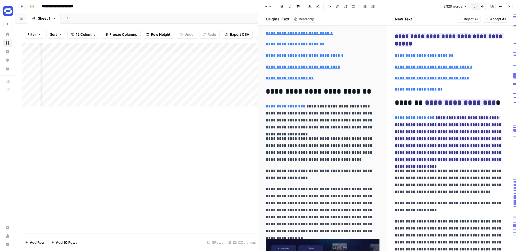
scroll to position [1123, 0]
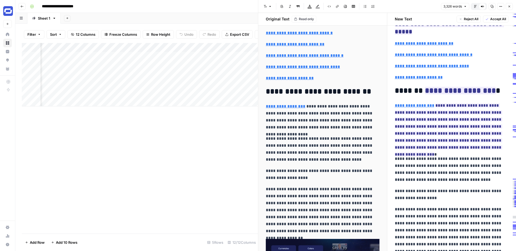
click at [510, 4] on button "Close" at bounding box center [509, 6] width 7 height 7
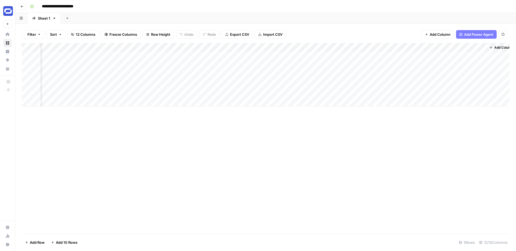
scroll to position [0, 345]
click at [376, 55] on div "Add Column" at bounding box center [266, 74] width 488 height 63
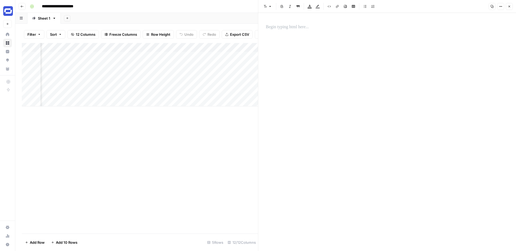
click at [509, 7] on icon "button" at bounding box center [509, 6] width 3 height 3
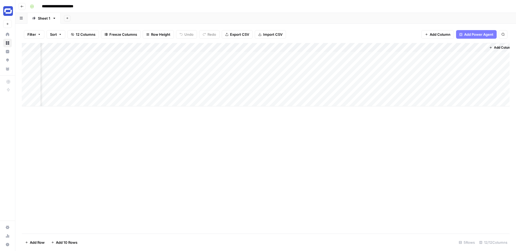
click at [382, 58] on div "Add Column" at bounding box center [266, 74] width 488 height 63
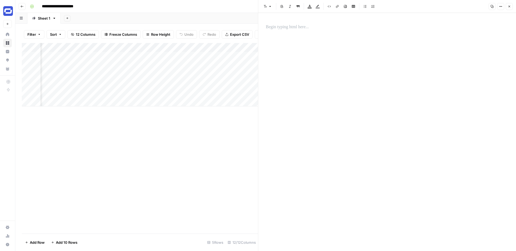
click at [508, 6] on icon "button" at bounding box center [509, 6] width 3 height 3
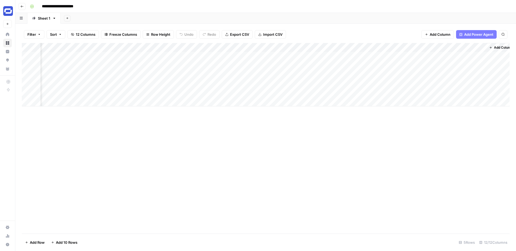
click at [330, 46] on div "Add Column" at bounding box center [266, 74] width 488 height 63
click at [375, 133] on div "Add Column" at bounding box center [266, 138] width 488 height 191
click at [481, 56] on div "Add Column" at bounding box center [266, 74] width 488 height 63
click at [472, 56] on div "Add Column" at bounding box center [266, 74] width 488 height 63
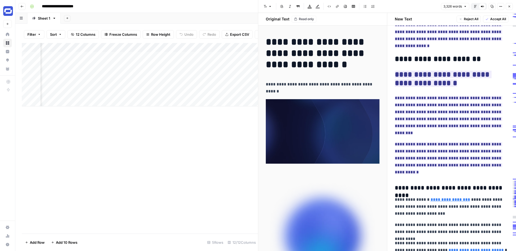
scroll to position [3263, 0]
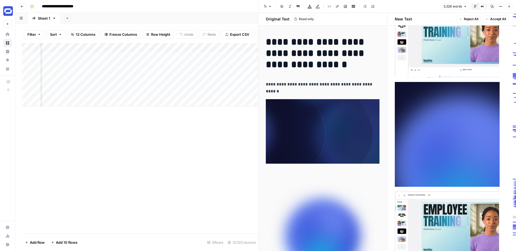
type input "https://www.synthesia.io/create-free-ai-video"
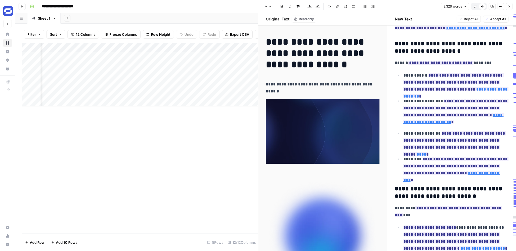
scroll to position [5093, 0]
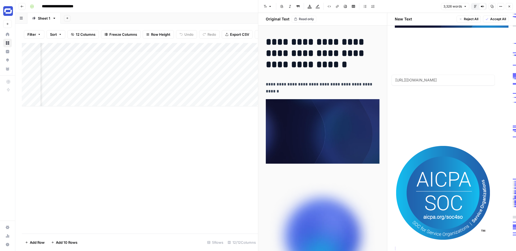
type input "https://security.synthesia.io/"
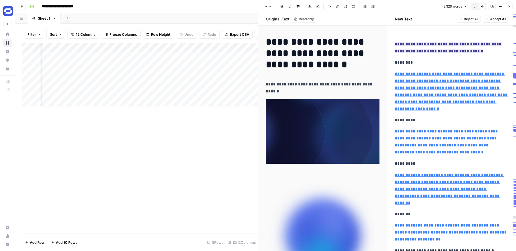
scroll to position [6363, 0]
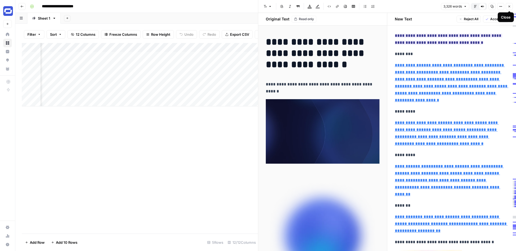
type input "https://www.synthesia.io/features/ai-voice-cloning"
click at [510, 7] on icon "button" at bounding box center [509, 6] width 3 height 3
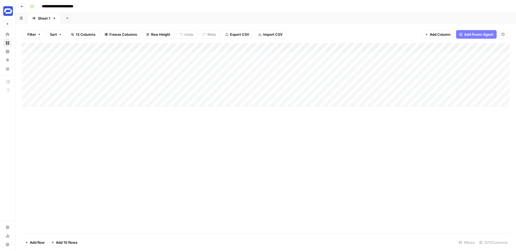
click at [75, 66] on div "Add Column" at bounding box center [266, 74] width 488 height 63
type textarea "**********"
click at [119, 122] on div "Add Column" at bounding box center [266, 138] width 488 height 191
click at [146, 65] on div "Add Column" at bounding box center [266, 74] width 488 height 63
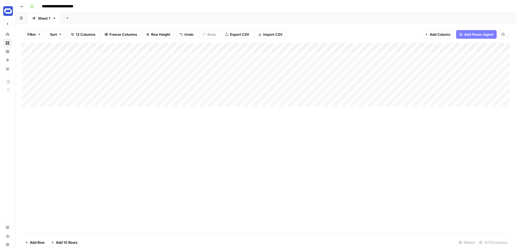
click at [272, 67] on div "Add Column" at bounding box center [266, 74] width 488 height 63
type textarea "**********"
click at [419, 66] on div "Add Column" at bounding box center [266, 74] width 488 height 63
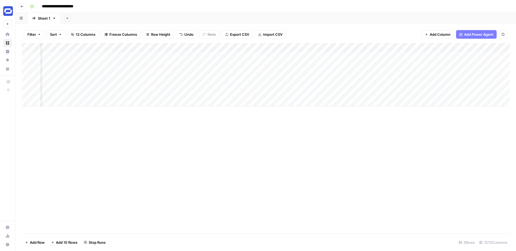
scroll to position [0, 217]
click at [23, 6] on icon "button" at bounding box center [21, 6] width 3 height 3
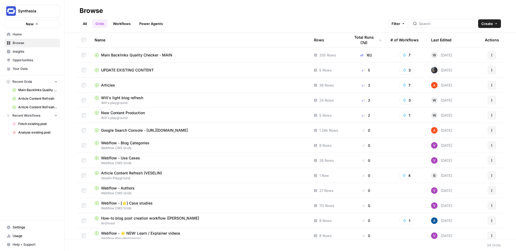
click at [134, 68] on span "UPDATE EXISTING CONTENT" at bounding box center [127, 69] width 53 height 5
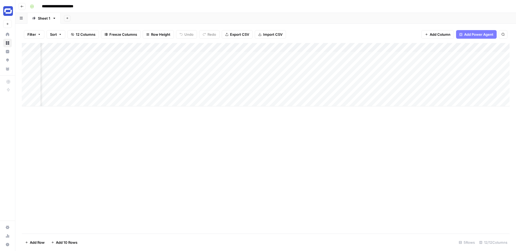
scroll to position [0, 327]
click at [271, 66] on div "Add Column" at bounding box center [266, 74] width 488 height 63
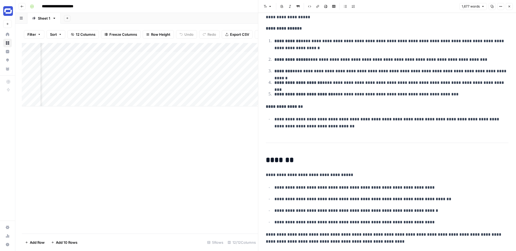
scroll to position [2882, 0]
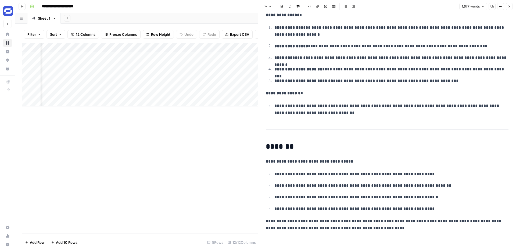
click at [508, 6] on icon "button" at bounding box center [509, 6] width 3 height 3
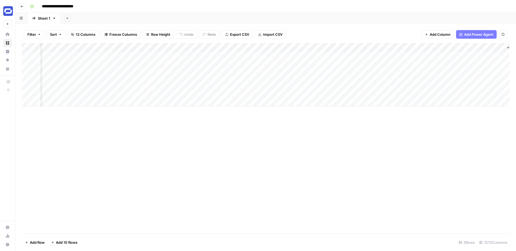
click at [316, 65] on div "Add Column" at bounding box center [266, 74] width 488 height 63
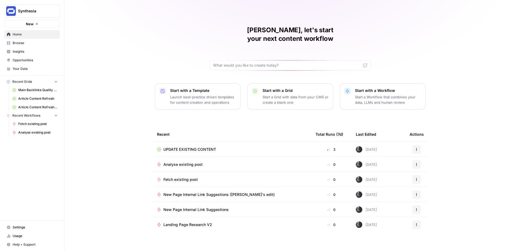
click at [26, 45] on span "Browse" at bounding box center [35, 43] width 45 height 5
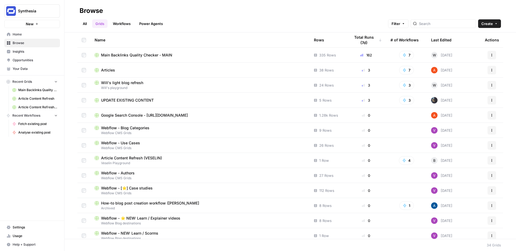
click at [123, 23] on link "Workflows" at bounding box center [122, 23] width 24 height 9
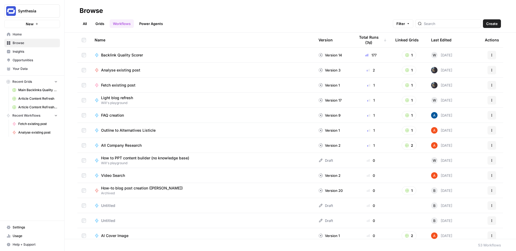
click at [442, 41] on div "Last Edited" at bounding box center [441, 40] width 20 height 15
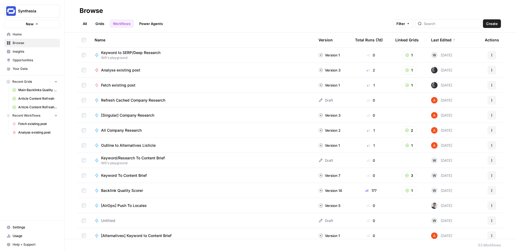
click at [133, 53] on span "Keyword to SERP/Deep Research" at bounding box center [130, 52] width 59 height 5
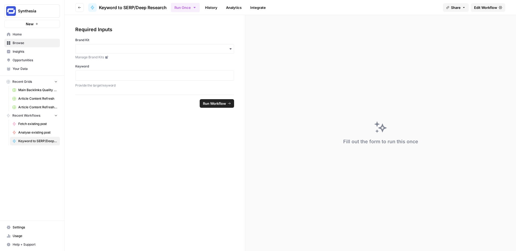
click at [78, 8] on icon "button" at bounding box center [79, 7] width 3 height 3
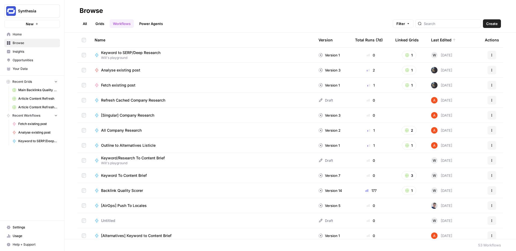
click at [491, 56] on icon "button" at bounding box center [491, 54] width 3 height 3
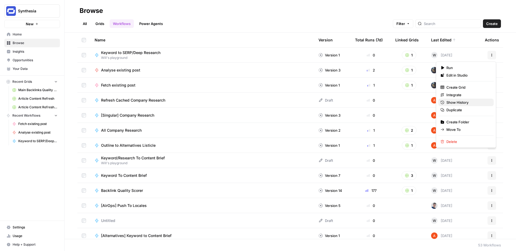
click at [451, 103] on span "Show History" at bounding box center [467, 102] width 43 height 5
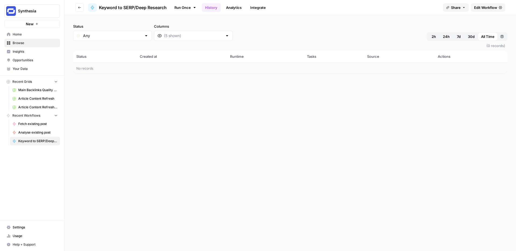
click at [76, 6] on button "Go back" at bounding box center [79, 7] width 9 height 9
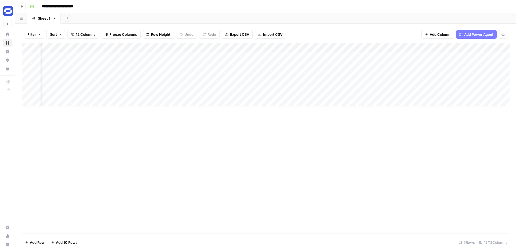
scroll to position [0, 351]
click at [377, 64] on div "Add Column" at bounding box center [266, 74] width 488 height 63
click at [509, 5] on icon "button" at bounding box center [509, 6] width 3 height 3
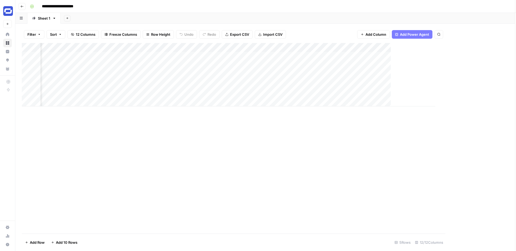
scroll to position [0, 345]
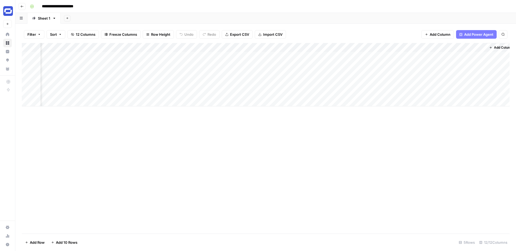
click at [360, 46] on div "Add Column" at bounding box center [266, 74] width 488 height 63
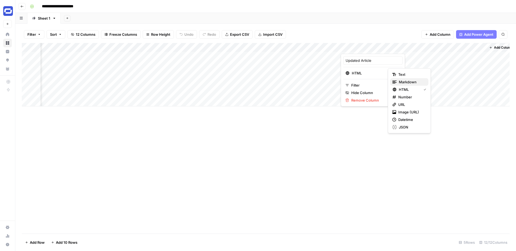
click at [403, 82] on span "Markdown" at bounding box center [411, 81] width 25 height 5
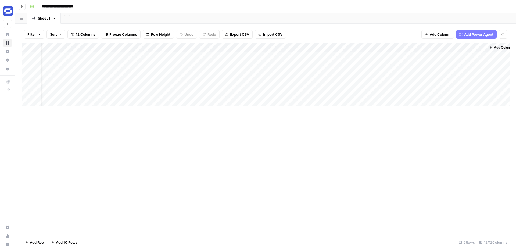
click at [368, 48] on div "Add Column" at bounding box center [266, 74] width 488 height 63
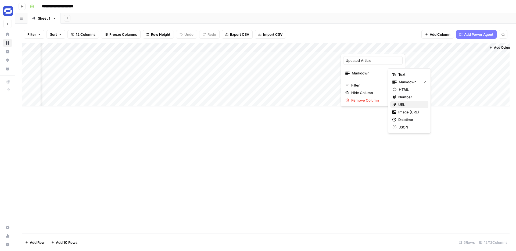
drag, startPoint x: 408, startPoint y: 88, endPoint x: 403, endPoint y: 105, distance: 17.6
click at [403, 105] on div "Text Markdown HTML Number URL Image (URL) Datetime JSON" at bounding box center [409, 100] width 43 height 65
click at [403, 105] on span "URL" at bounding box center [411, 104] width 26 height 5
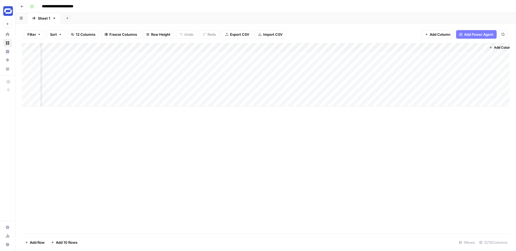
click at [369, 46] on div "Add Column" at bounding box center [266, 74] width 488 height 63
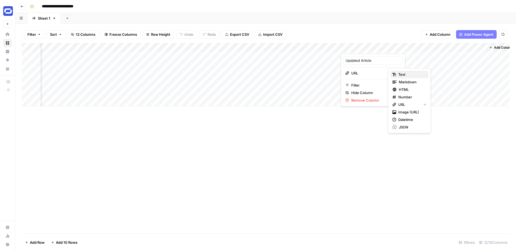
click at [405, 76] on span "Text" at bounding box center [411, 74] width 26 height 5
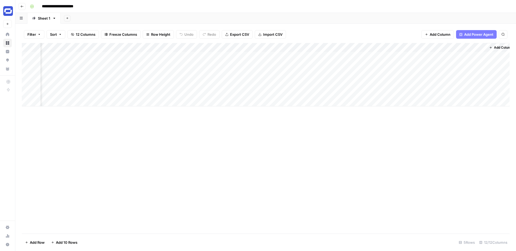
click at [400, 133] on div "Add Column" at bounding box center [266, 138] width 488 height 191
click at [329, 82] on div "Add Column" at bounding box center [266, 74] width 488 height 63
click at [380, 55] on div "Add Column" at bounding box center [266, 74] width 488 height 63
click at [385, 55] on div "Add Column" at bounding box center [266, 74] width 488 height 63
click at [367, 75] on div "Add Column" at bounding box center [266, 74] width 488 height 63
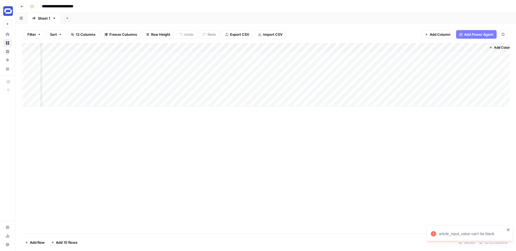
click at [367, 47] on div "Add Column" at bounding box center [266, 74] width 488 height 63
click at [360, 145] on div "Add Column" at bounding box center [266, 138] width 488 height 191
click at [431, 65] on div "Add Column" at bounding box center [266, 74] width 488 height 63
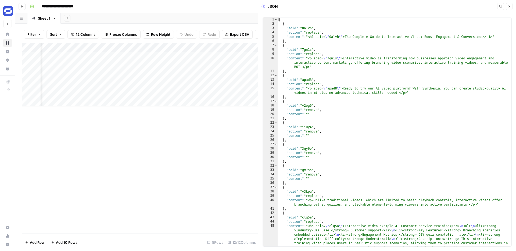
click at [510, 6] on icon "button" at bounding box center [509, 6] width 3 height 3
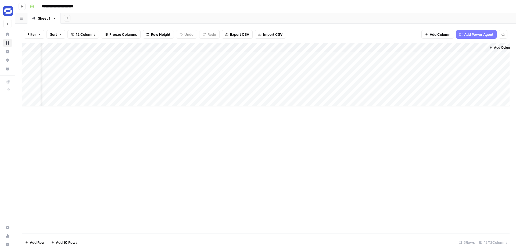
click at [481, 67] on div "Add Column" at bounding box center [266, 74] width 488 height 63
click at [481, 66] on div "Add Column" at bounding box center [266, 74] width 488 height 63
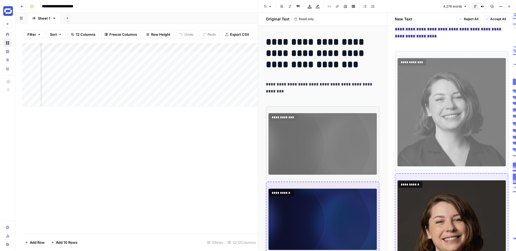
scroll to position [6938, 0]
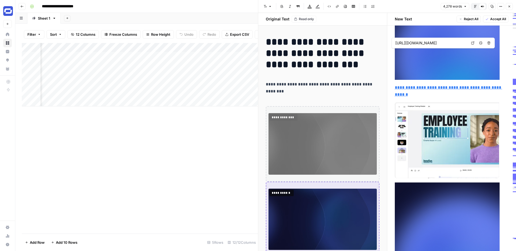
type input "[URL][DOMAIN_NAME]"
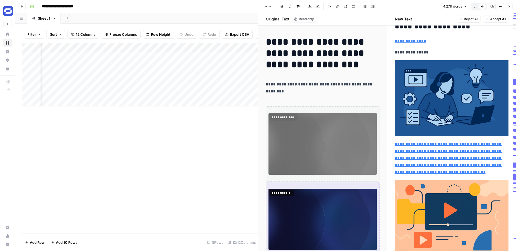
scroll to position [7859, 0]
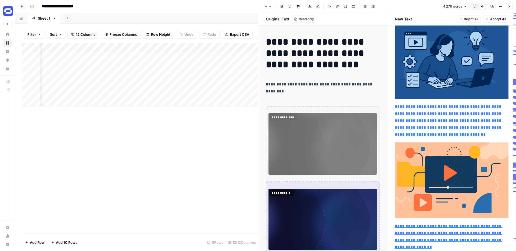
click at [508, 7] on icon "button" at bounding box center [509, 6] width 3 height 3
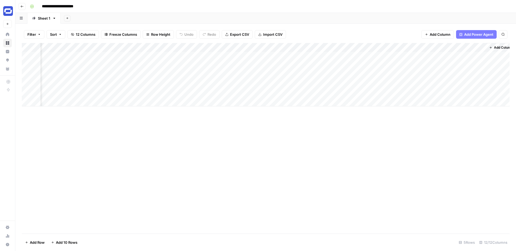
click at [220, 123] on div "Add Column" at bounding box center [266, 138] width 488 height 191
click at [199, 46] on div "Add Column" at bounding box center [266, 74] width 488 height 63
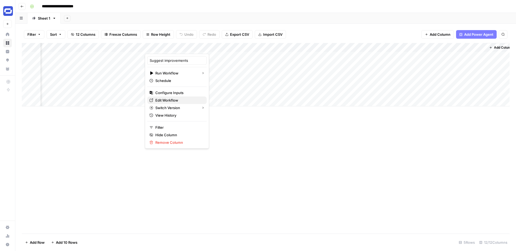
click at [173, 98] on span "Edit Workflow" at bounding box center [178, 100] width 47 height 5
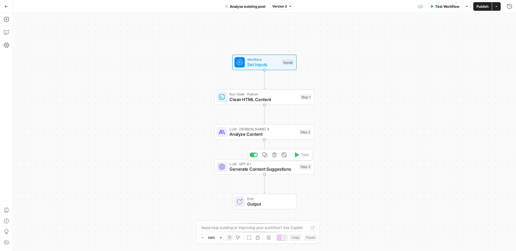
click at [271, 168] on span "Generate Content Suggestions" at bounding box center [263, 169] width 67 height 6
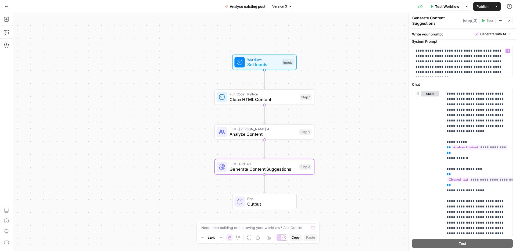
scroll to position [21, 0]
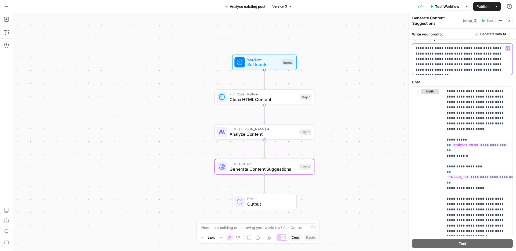
click at [474, 64] on p "**********" at bounding box center [462, 59] width 94 height 27
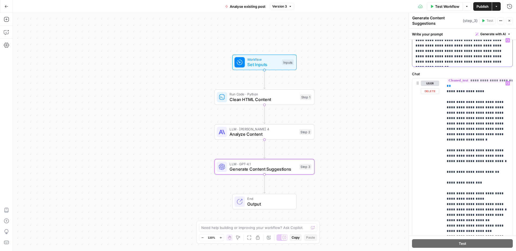
scroll to position [91, 0]
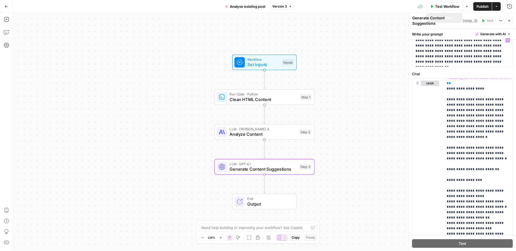
click at [509, 19] on icon "button" at bounding box center [509, 20] width 3 height 3
